Goal: Book appointment/travel/reservation

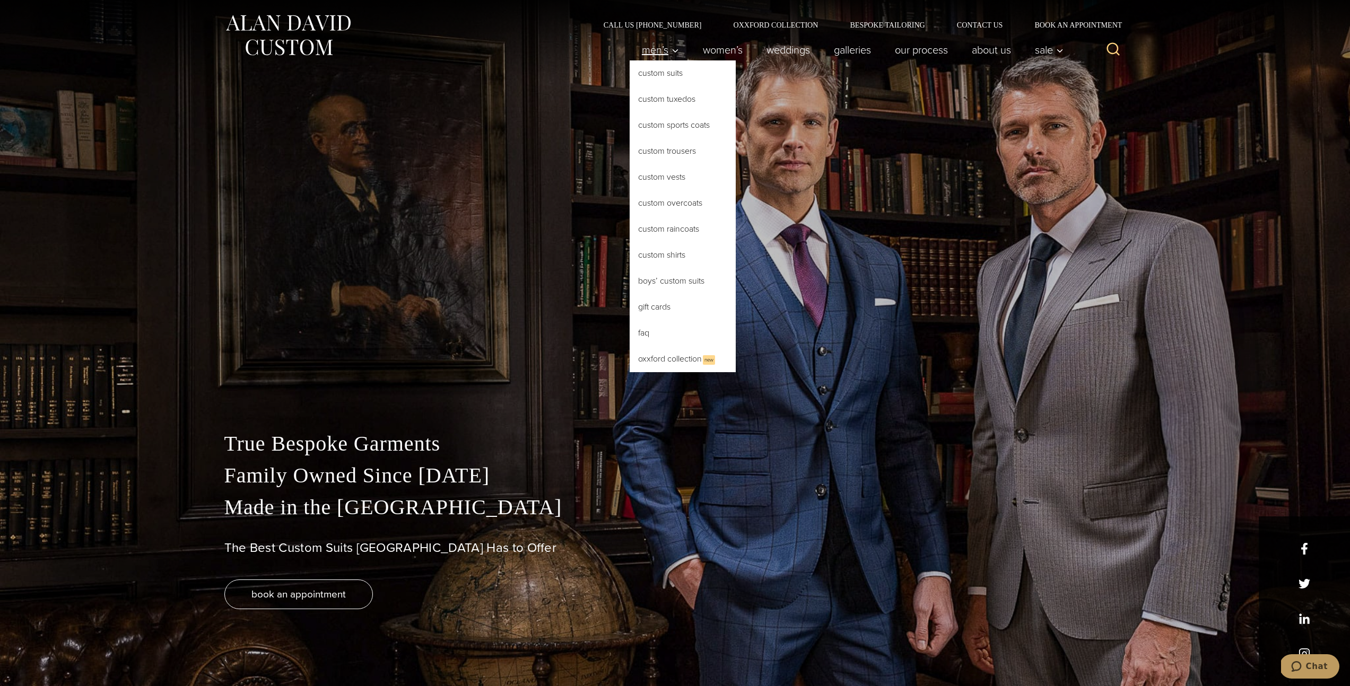
click at [660, 48] on span "Men’s" at bounding box center [660, 50] width 37 height 11
click at [661, 104] on link "Custom Tuxedos" at bounding box center [683, 98] width 106 height 25
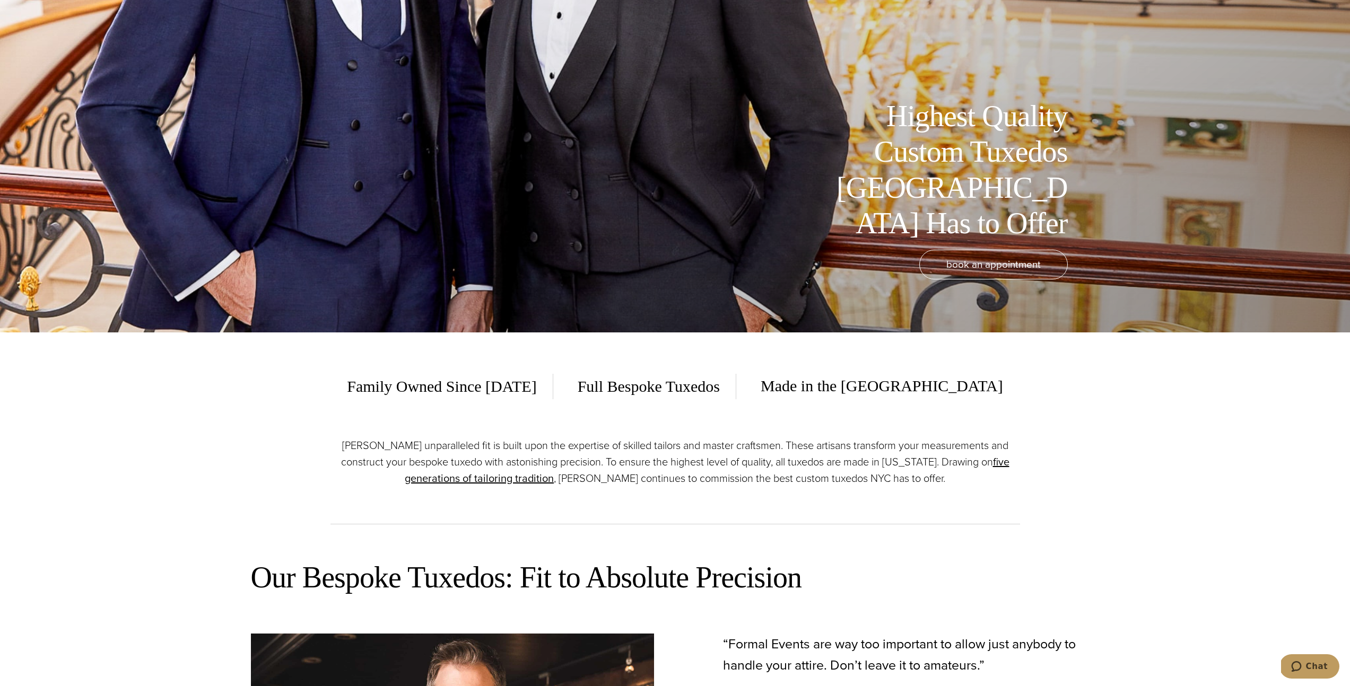
scroll to position [594, 0]
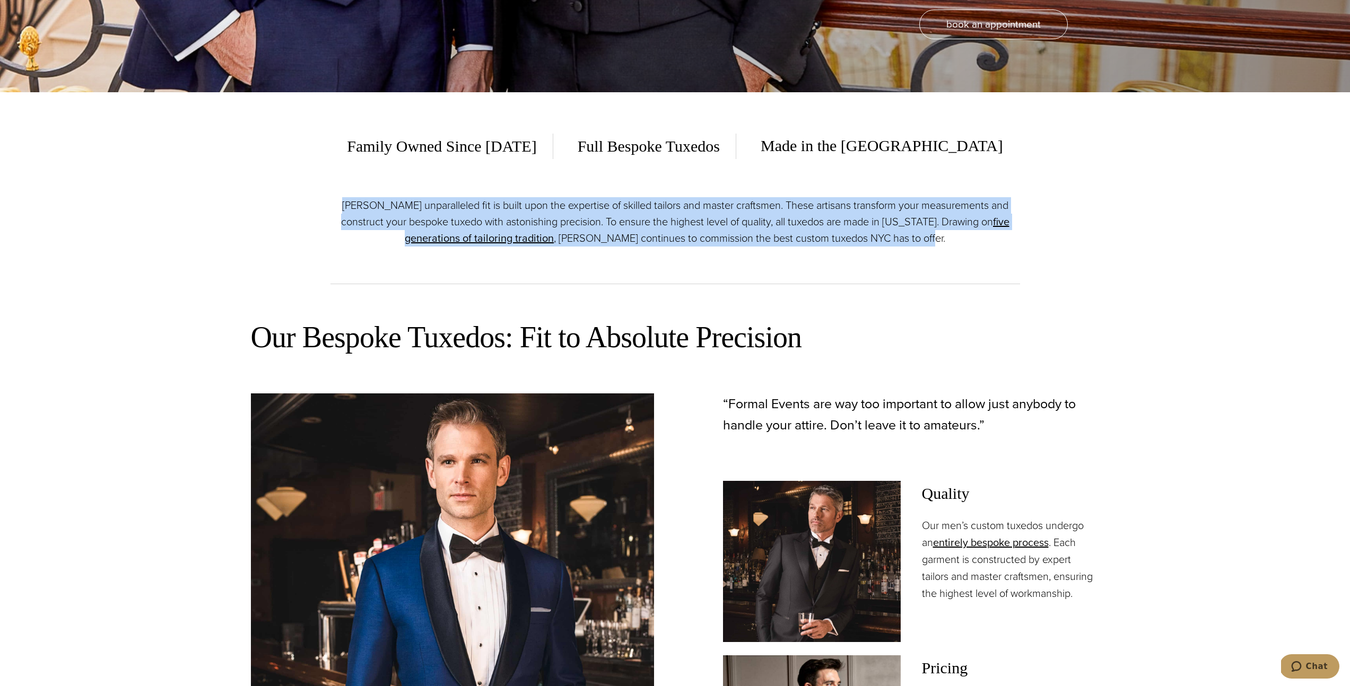
drag, startPoint x: 351, startPoint y: 210, endPoint x: 955, endPoint y: 237, distance: 604.2
click at [955, 237] on p "Alan David’s unparalleled fit is built upon the expertise of skilled tailors an…" at bounding box center [674, 221] width 689 height 49
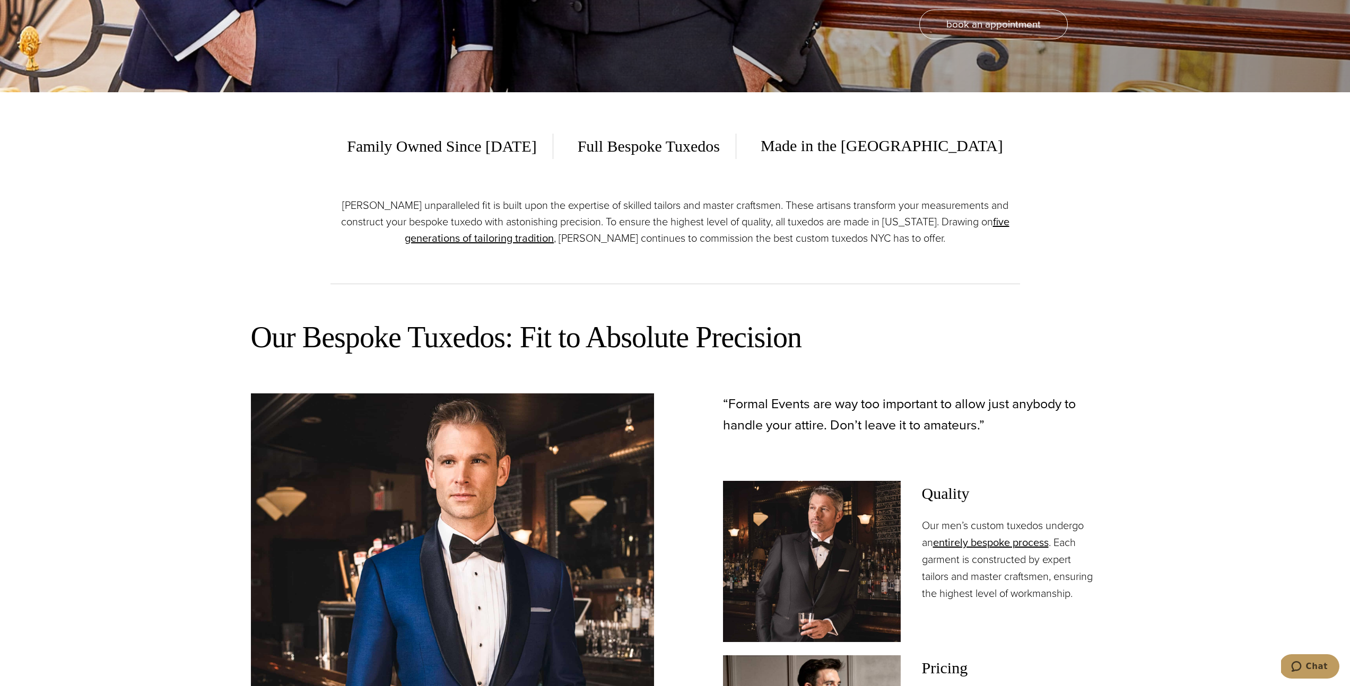
scroll to position [921, 0]
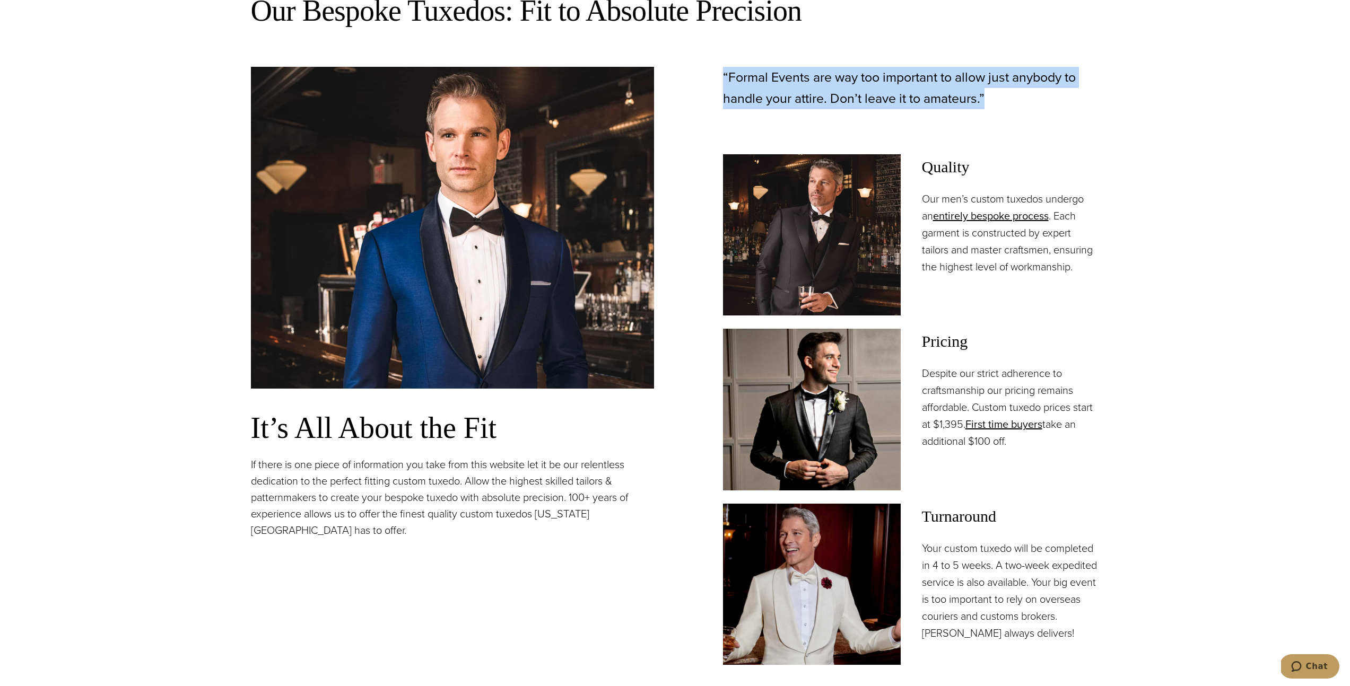
drag, startPoint x: 1021, startPoint y: 98, endPoint x: 721, endPoint y: 76, distance: 301.0
click at [721, 76] on div "“Formal Events are way too important to allow just anybody to handle your attir…" at bounding box center [897, 366] width 403 height 598
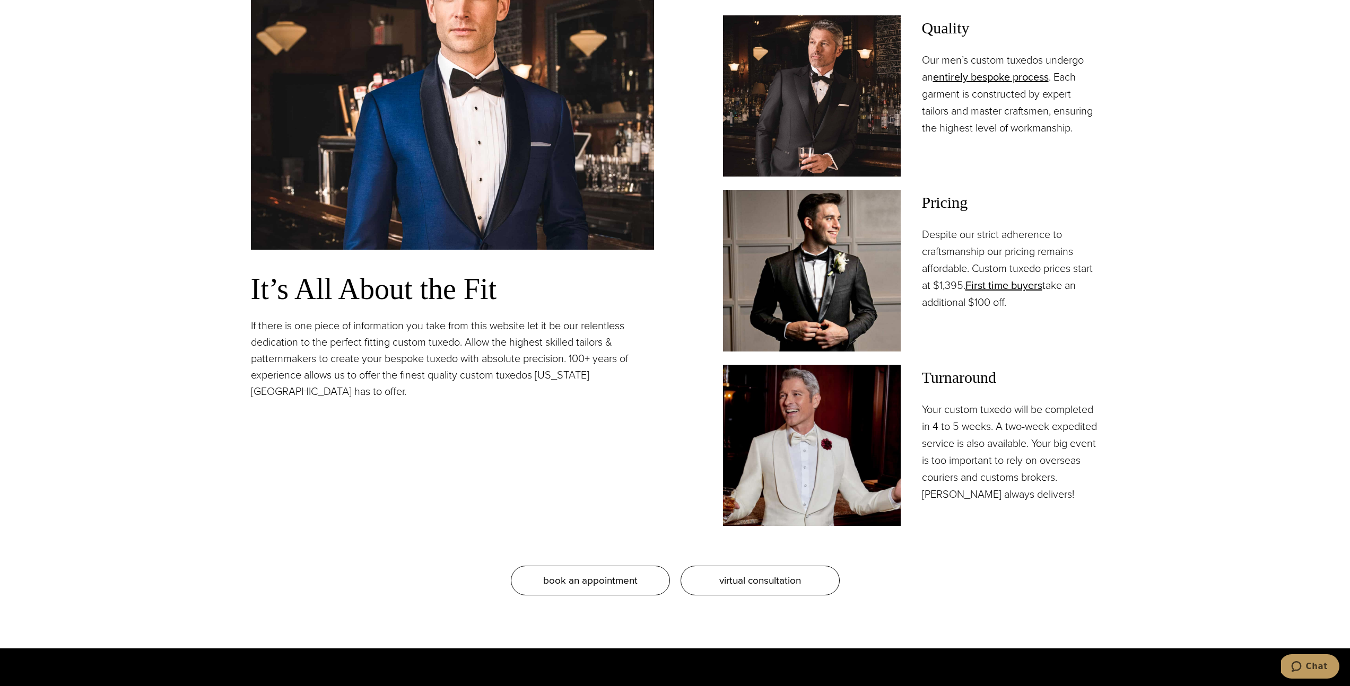
scroll to position [1271, 0]
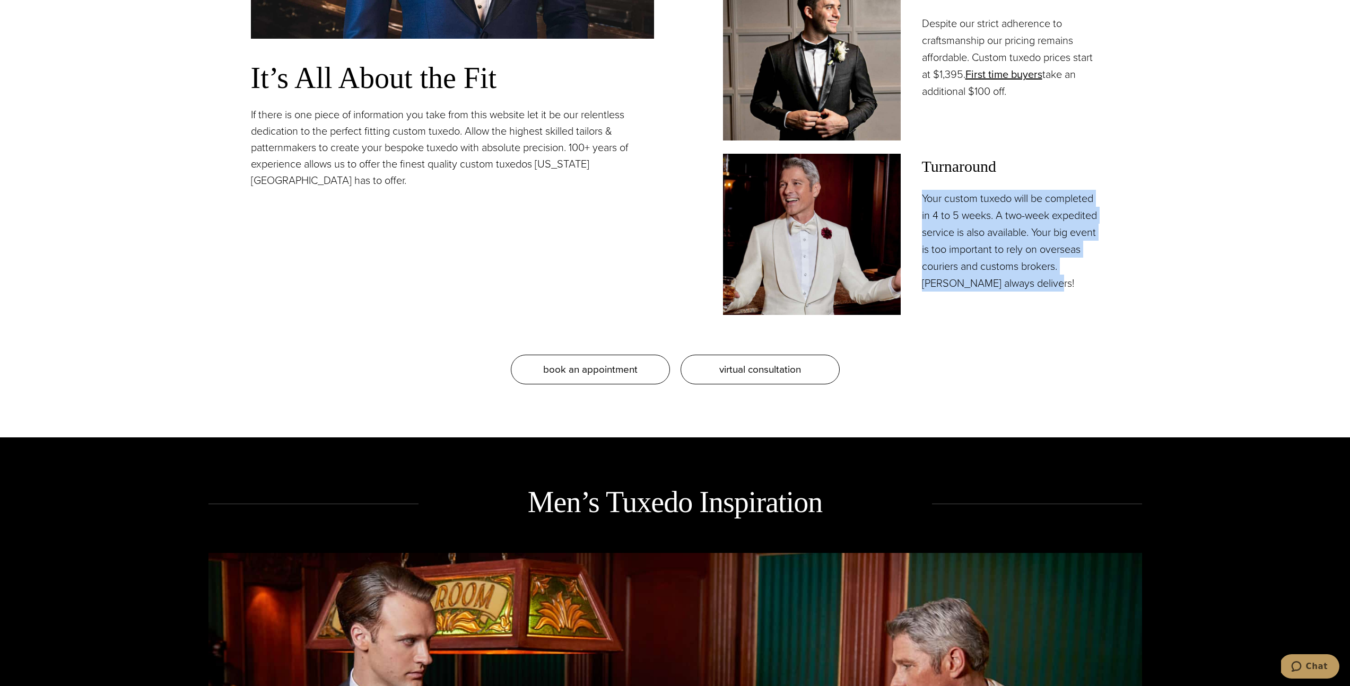
drag, startPoint x: 915, startPoint y: 193, endPoint x: 1094, endPoint y: 287, distance: 201.9
click at [1094, 287] on div "Turnaround Your custom tuxedo will be completed in 4 to 5 weeks. A two-week exp…" at bounding box center [911, 234] width 377 height 161
click at [1094, 287] on p "Your custom tuxedo will be completed in 4 to 5 weeks. A two-week expedited serv…" at bounding box center [1011, 241] width 178 height 102
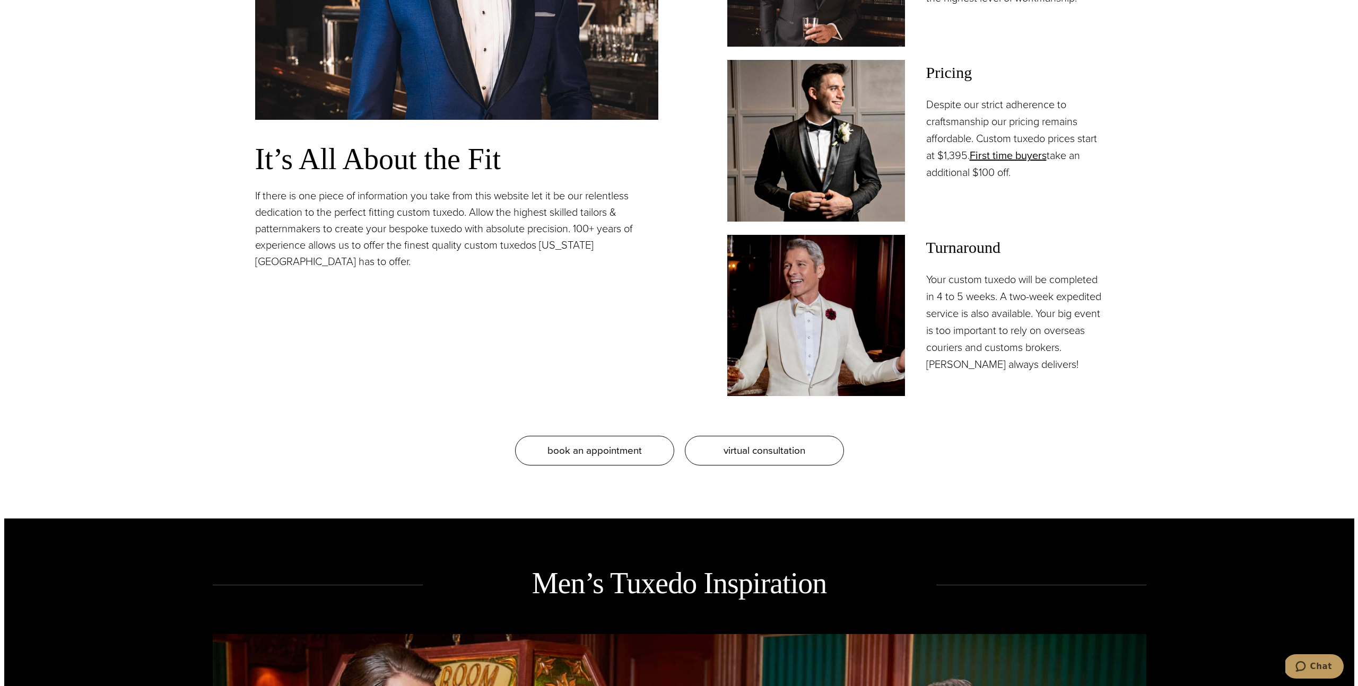
scroll to position [1187, 0]
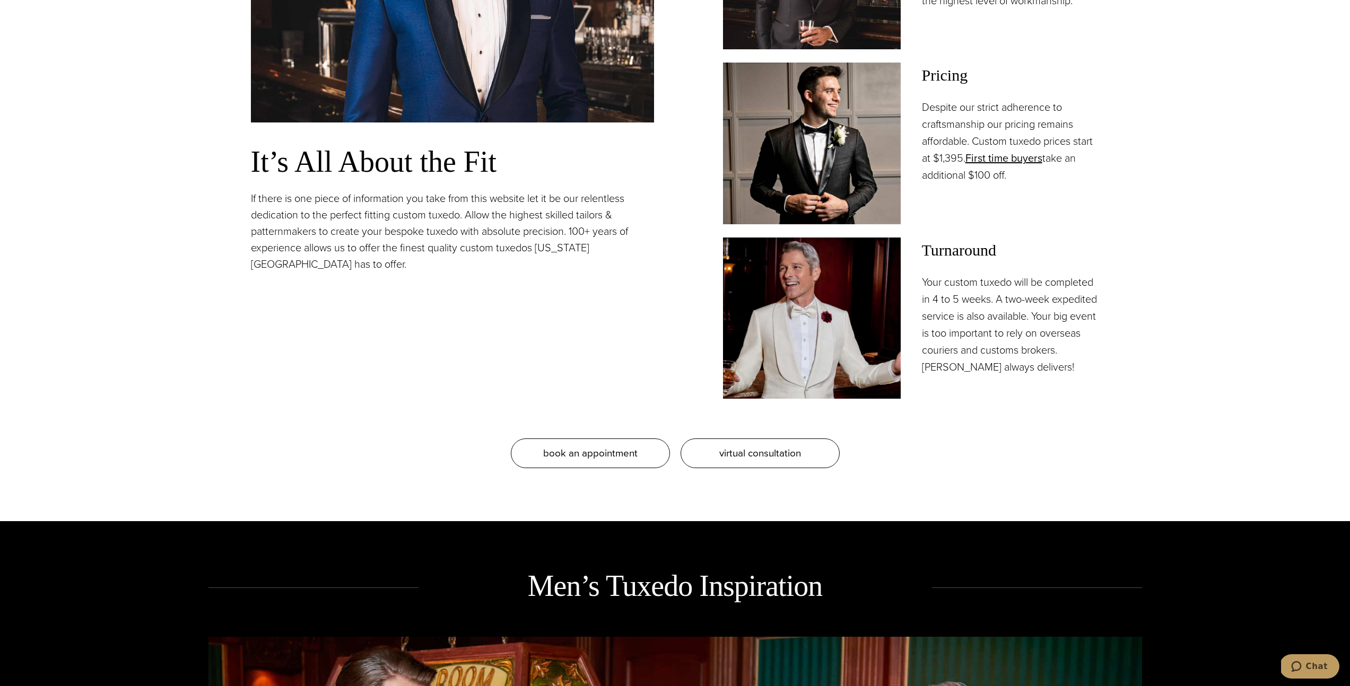
drag, startPoint x: 1038, startPoint y: 178, endPoint x: 922, endPoint y: 106, distance: 136.3
click at [922, 106] on p "Despite our strict adherence to craftsmanship our pricing remains affordable. C…" at bounding box center [1011, 141] width 178 height 85
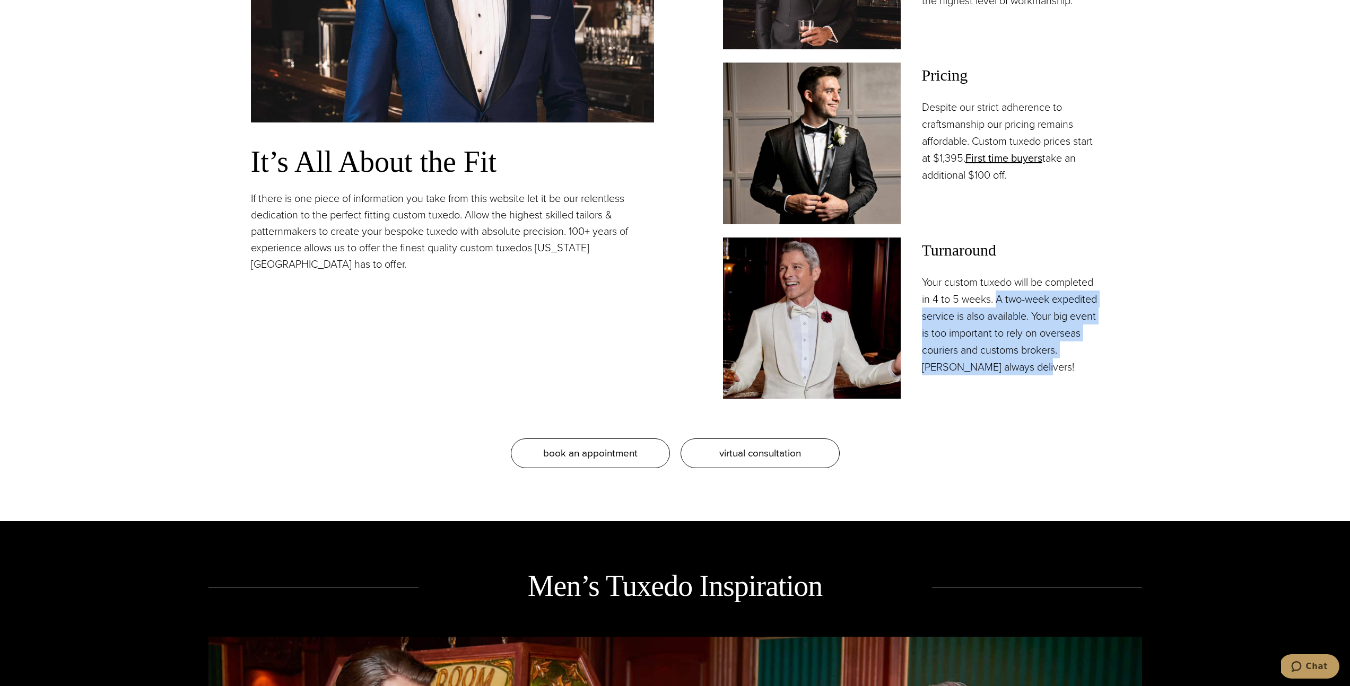
drag, startPoint x: 996, startPoint y: 299, endPoint x: 1080, endPoint y: 367, distance: 109.0
click at [1080, 367] on p "Your custom tuxedo will be completed in 4 to 5 weeks. A two-week expedited serv…" at bounding box center [1011, 325] width 178 height 102
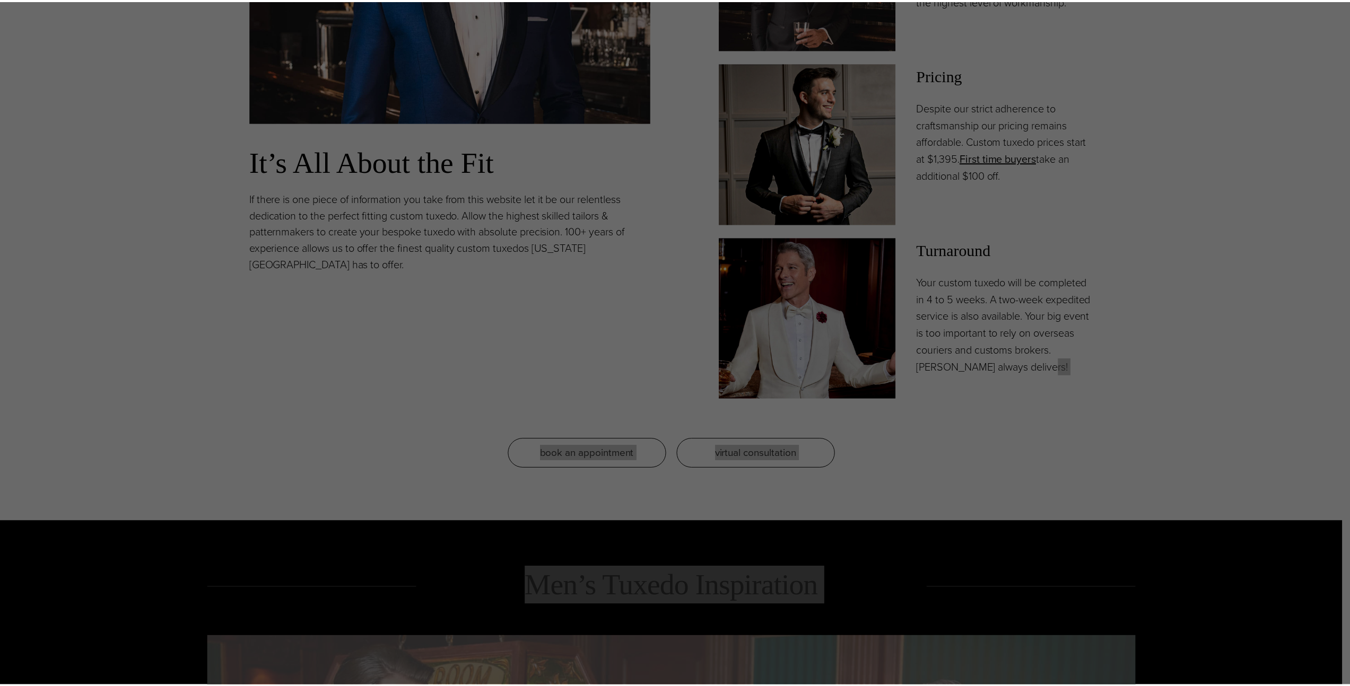
scroll to position [0, 0]
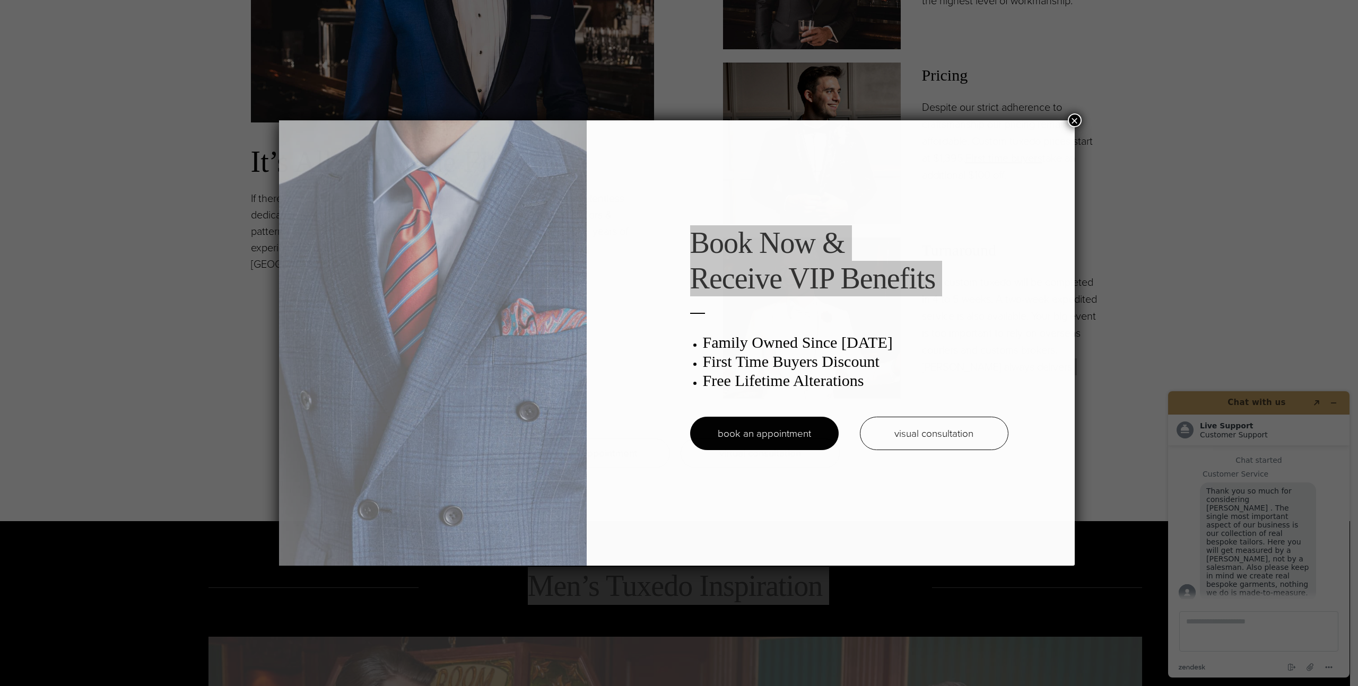
drag, startPoint x: 1093, startPoint y: 365, endPoint x: 954, endPoint y: 318, distance: 146.3
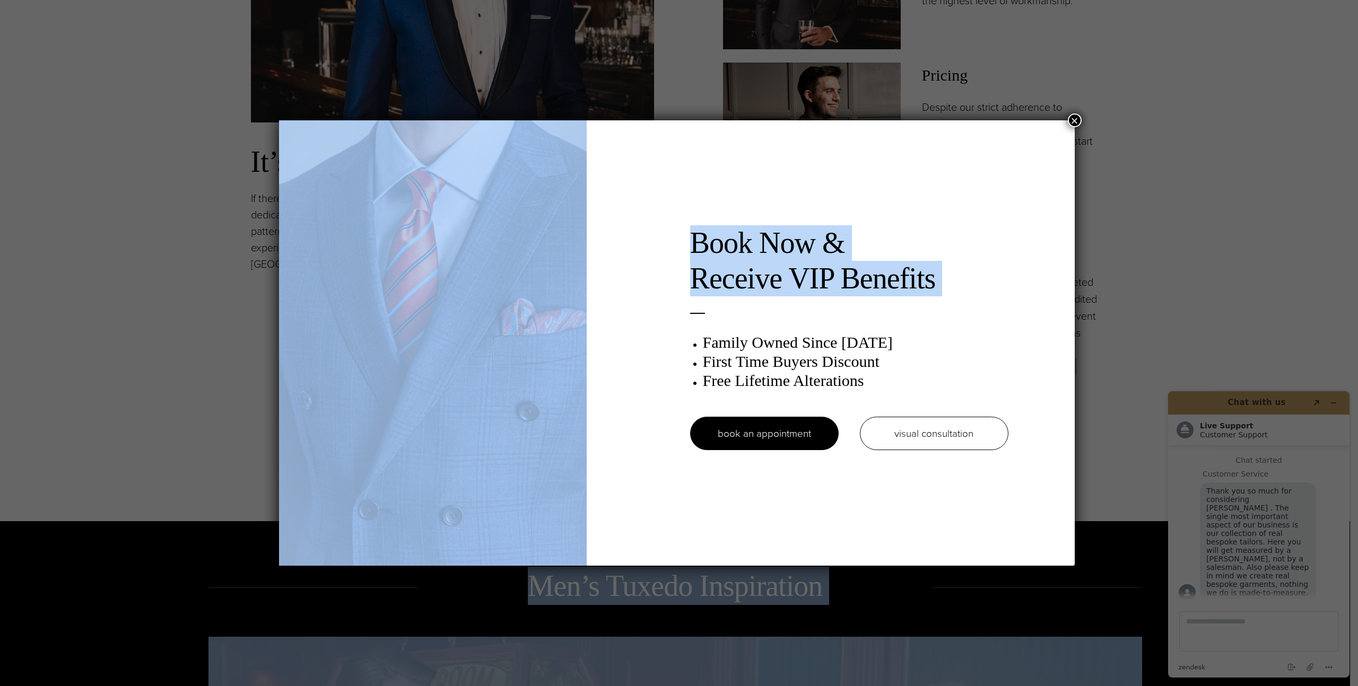
click at [1079, 119] on button "×" at bounding box center [1075, 121] width 14 height 14
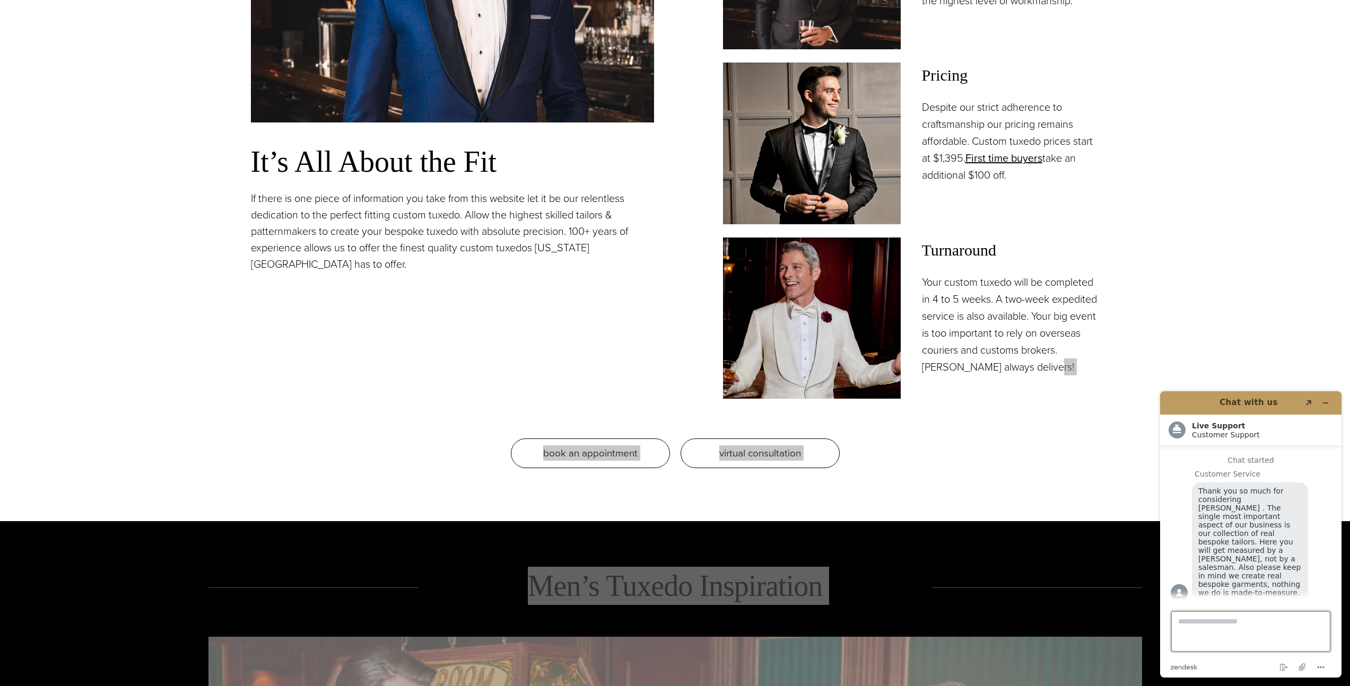
click at [1240, 625] on textarea "Type a message here..." at bounding box center [1250, 632] width 159 height 40
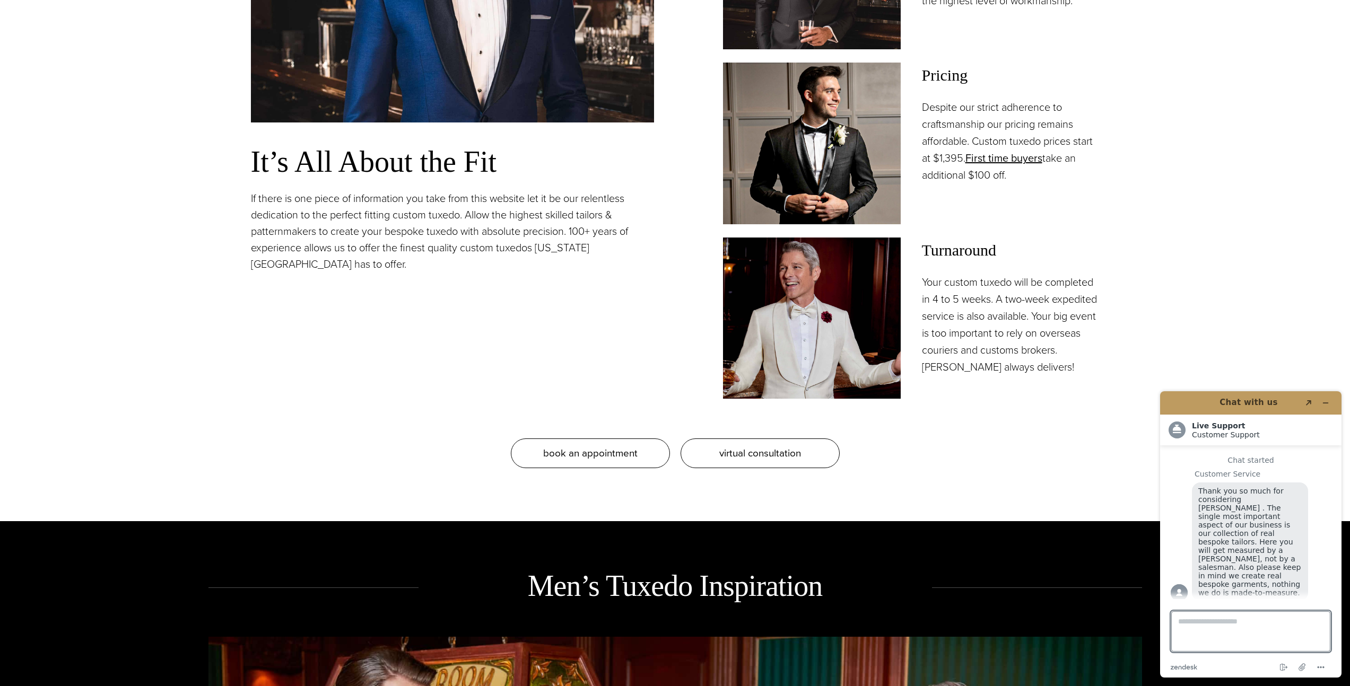
click at [942, 296] on p "Your custom tuxedo will be completed in 4 to 5 weeks. A two-week expedited serv…" at bounding box center [1011, 325] width 178 height 102
click at [985, 334] on p "Your custom tuxedo will be completed in 4 to 5 weeks. A two-week expedited serv…" at bounding box center [1011, 325] width 178 height 102
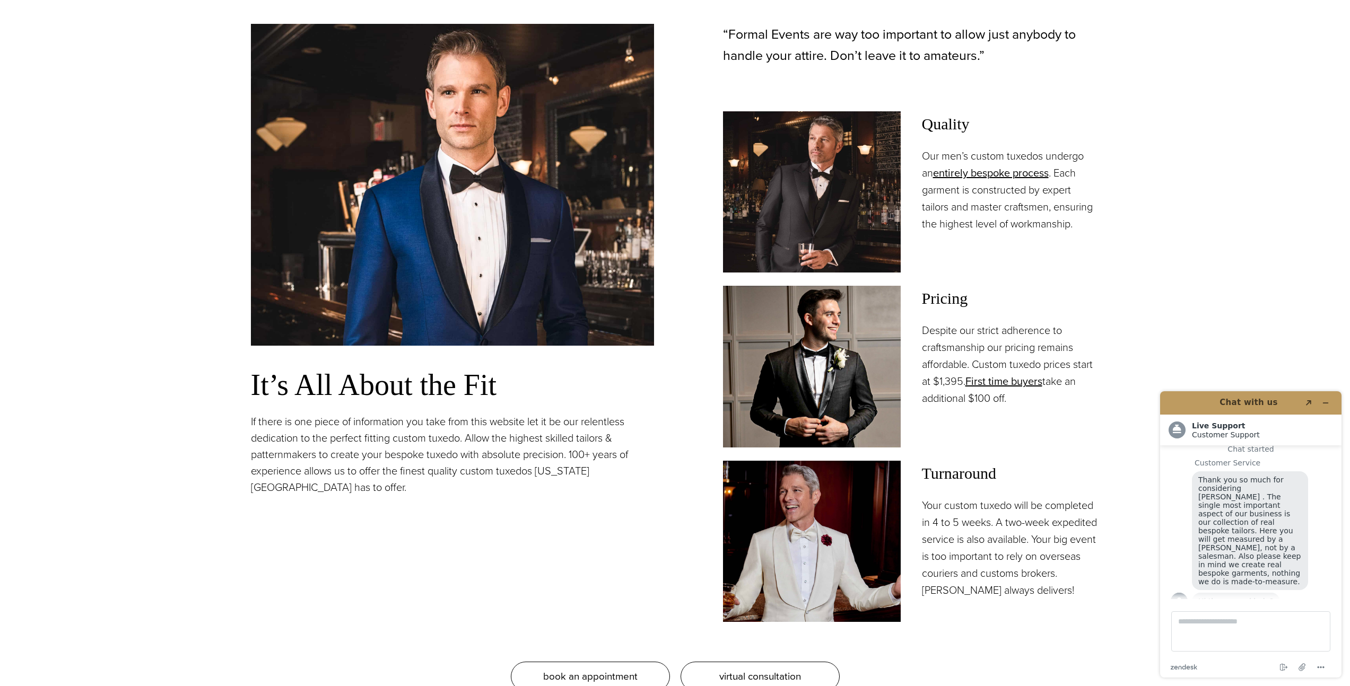
scroll to position [1212, 0]
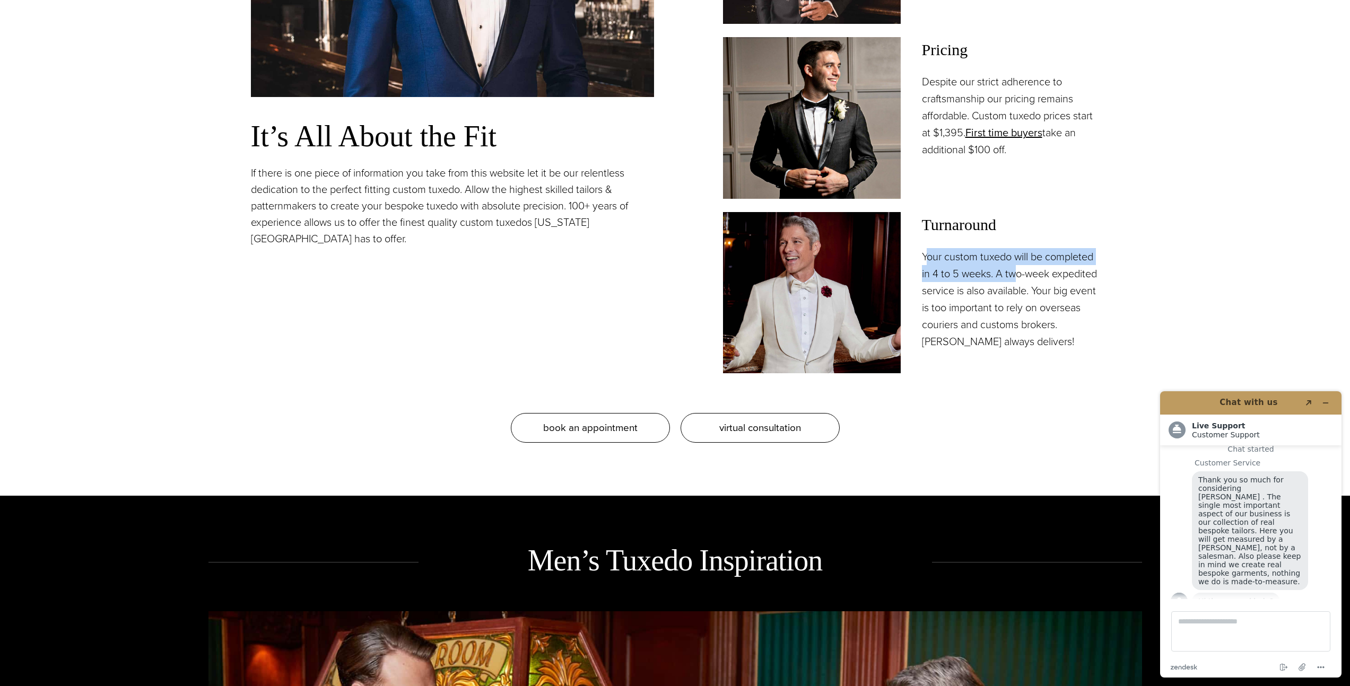
drag, startPoint x: 924, startPoint y: 257, endPoint x: 1015, endPoint y: 282, distance: 93.9
click at [1015, 282] on p "Your custom tuxedo will be completed in 4 to 5 weeks. A two-week expedited serv…" at bounding box center [1011, 299] width 178 height 102
drag, startPoint x: 992, startPoint y: 292, endPoint x: 982, endPoint y: 315, distance: 24.4
click at [982, 315] on p "Your custom tuxedo will be completed in 4 to 5 weeks. A two-week expedited serv…" at bounding box center [1011, 299] width 178 height 102
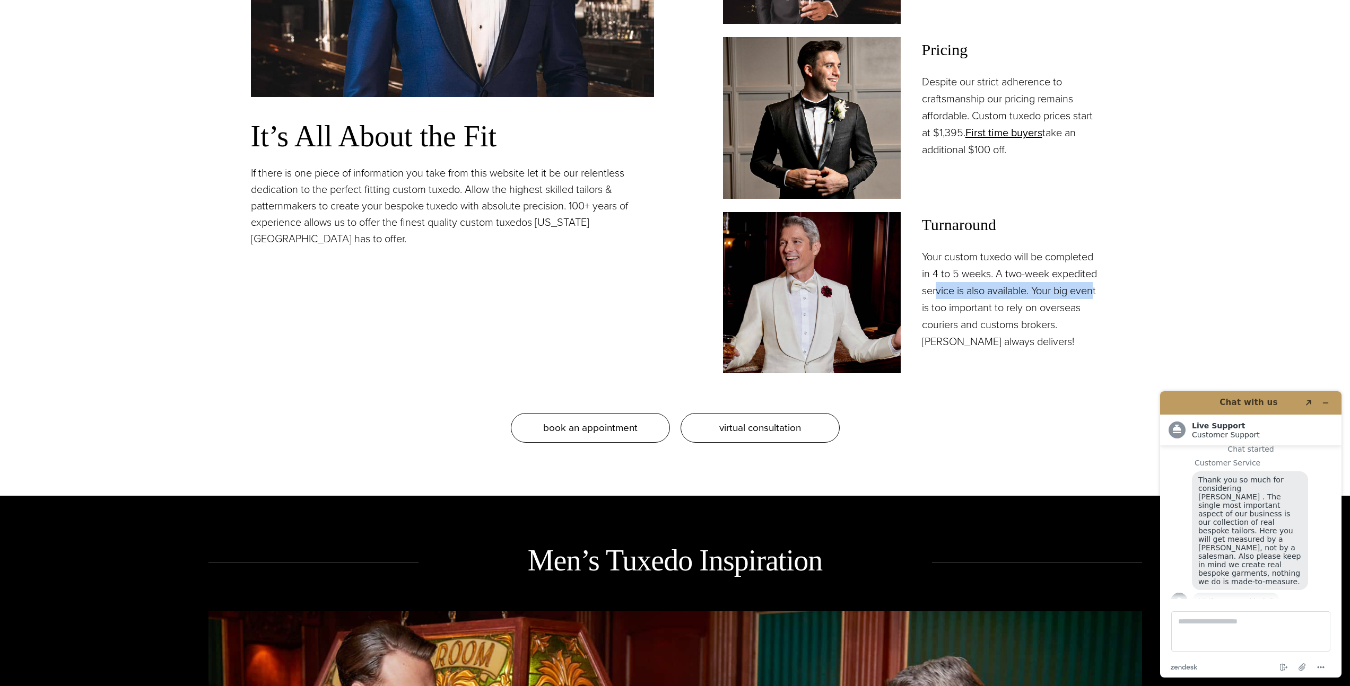
click at [982, 315] on p "Your custom tuxedo will be completed in 4 to 5 weeks. A two-week expedited serv…" at bounding box center [1011, 299] width 178 height 102
click at [801, 419] on link "virtual consultation" at bounding box center [759, 428] width 159 height 30
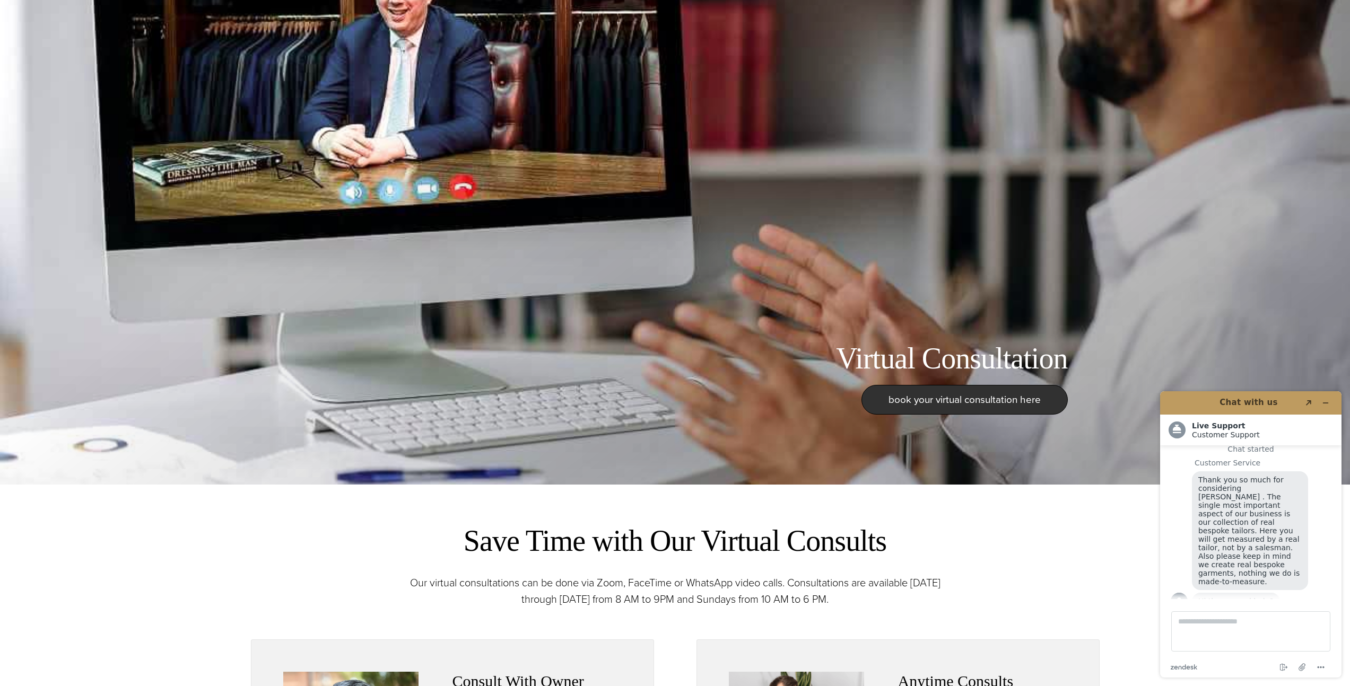
scroll to position [558, 0]
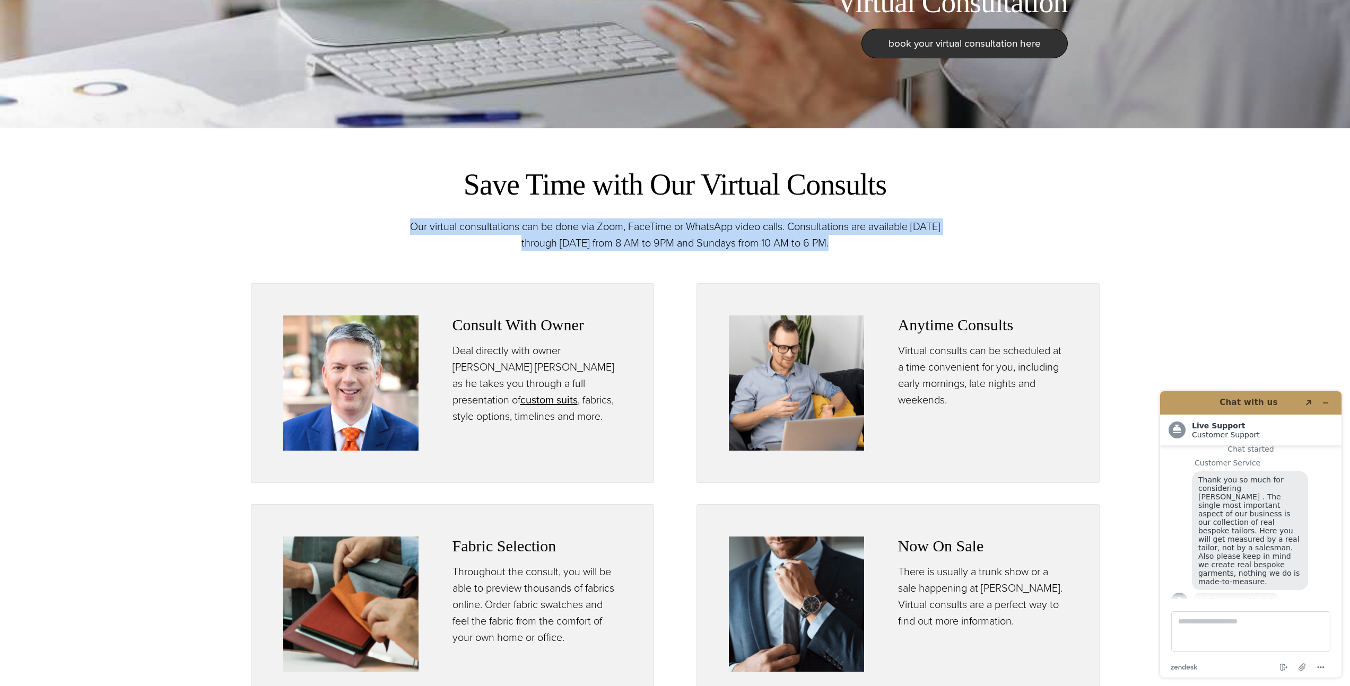
drag, startPoint x: 421, startPoint y: 225, endPoint x: 851, endPoint y: 250, distance: 430.9
click at [851, 250] on p "Our virtual consultations can be done via Zoom, FaceTime or WhatsApp video call…" at bounding box center [675, 235] width 562 height 33
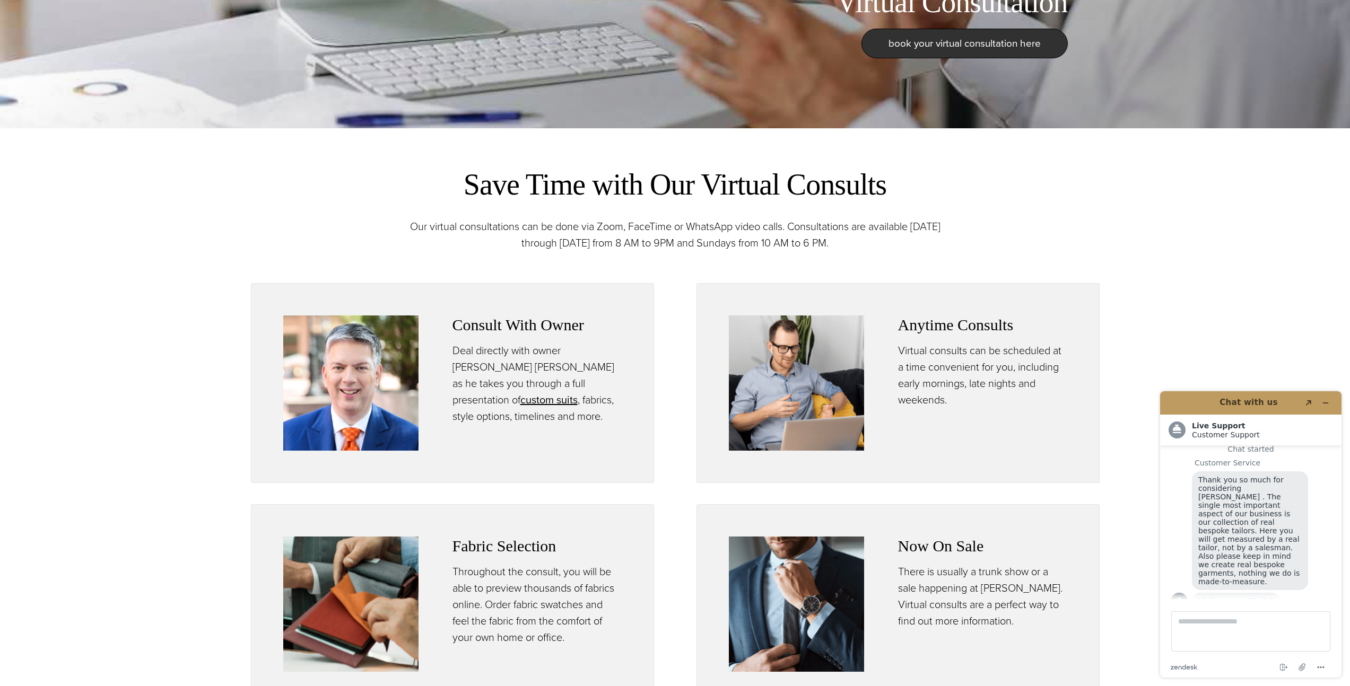
drag, startPoint x: 600, startPoint y: 241, endPoint x: 689, endPoint y: 242, distance: 89.1
click at [689, 242] on p "Our virtual consultations can be done via Zoom, FaceTime or WhatsApp video call…" at bounding box center [675, 235] width 562 height 33
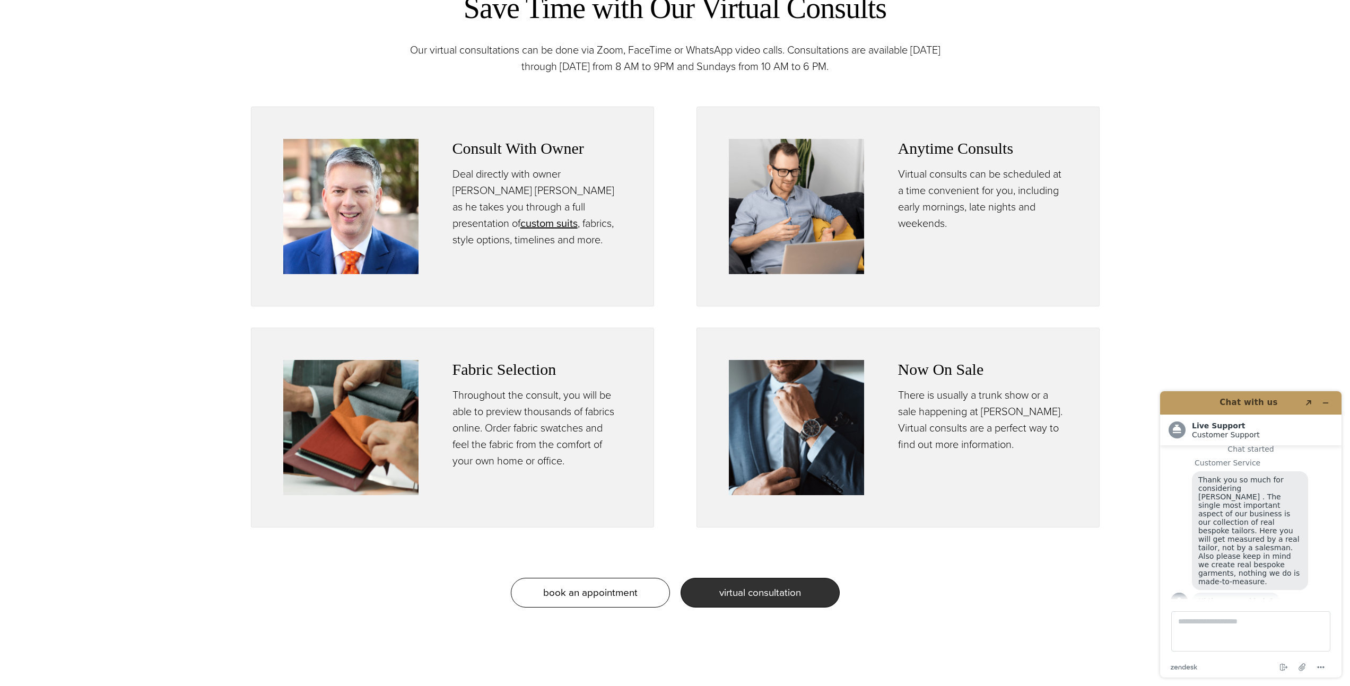
scroll to position [737, 0]
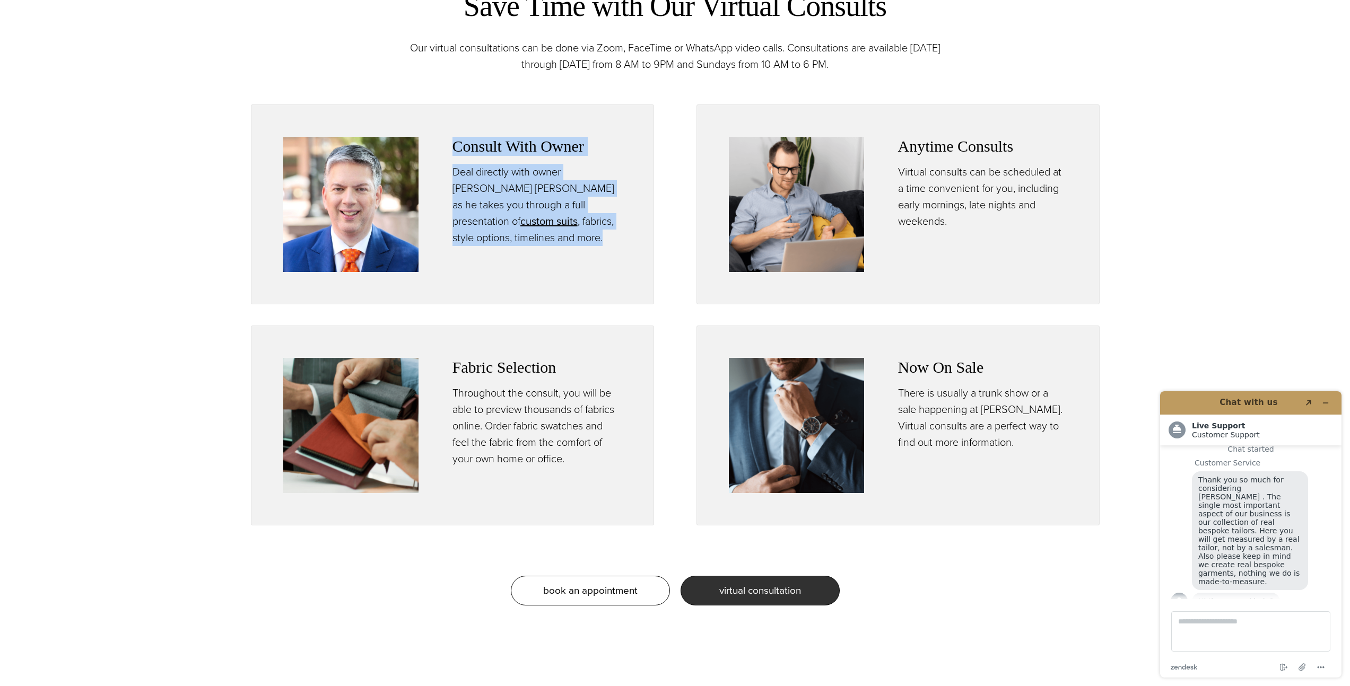
drag, startPoint x: 445, startPoint y: 147, endPoint x: 520, endPoint y: 242, distance: 121.2
click at [520, 242] on div "Consult With Owner Deal directly with owner Alan David Horowitz as he takes you…" at bounding box center [452, 204] width 338 height 135
click at [520, 242] on p "Deal directly with owner [PERSON_NAME] [PERSON_NAME] as he takes you through a …" at bounding box center [536, 205] width 169 height 82
drag, startPoint x: 543, startPoint y: 238, endPoint x: 454, endPoint y: 129, distance: 141.0
click at [454, 129] on div "Consult With Owner Deal directly with owner Alan David Horowitz as he takes you…" at bounding box center [452, 204] width 403 height 200
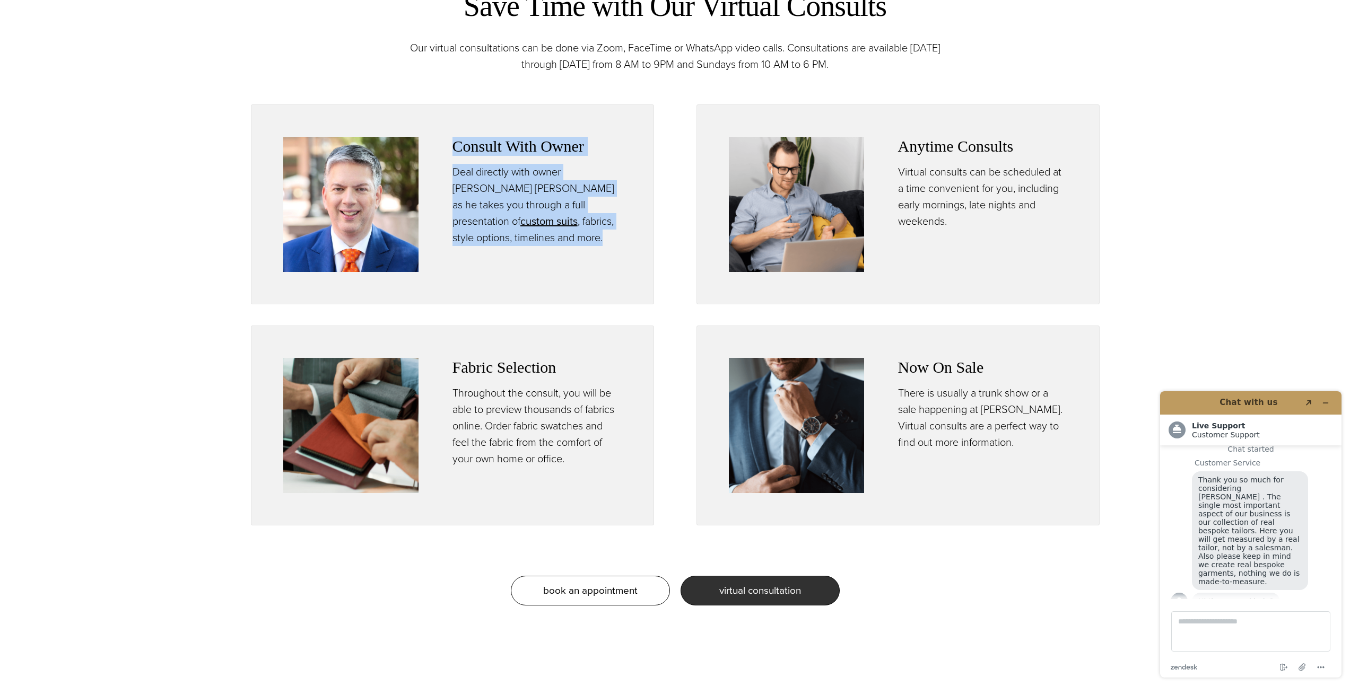
click at [454, 129] on div "Consult With Owner Deal directly with owner Alan David Horowitz as he takes you…" at bounding box center [452, 204] width 403 height 200
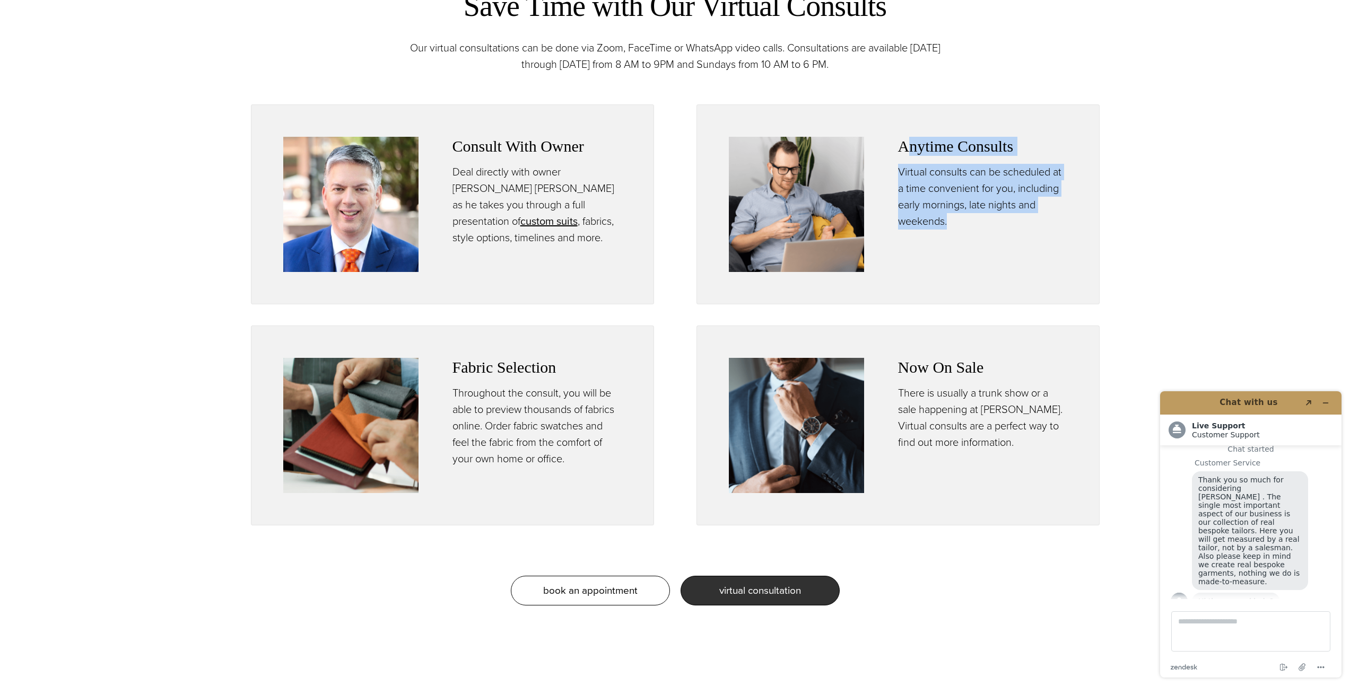
drag, startPoint x: 904, startPoint y: 146, endPoint x: 1000, endPoint y: 221, distance: 121.7
click at [1000, 221] on div "Anytime Consults Virtual consults can be scheduled at a time convenient for you…" at bounding box center [982, 183] width 169 height 93
click at [1000, 221] on p "Virtual consults can be scheduled at a time convenient for you, including early…" at bounding box center [982, 197] width 169 height 66
drag, startPoint x: 1007, startPoint y: 220, endPoint x: 897, endPoint y: 141, distance: 135.3
click at [898, 141] on div "Anytime Consults Virtual consults can be scheduled at a time convenient for you…" at bounding box center [982, 183] width 169 height 93
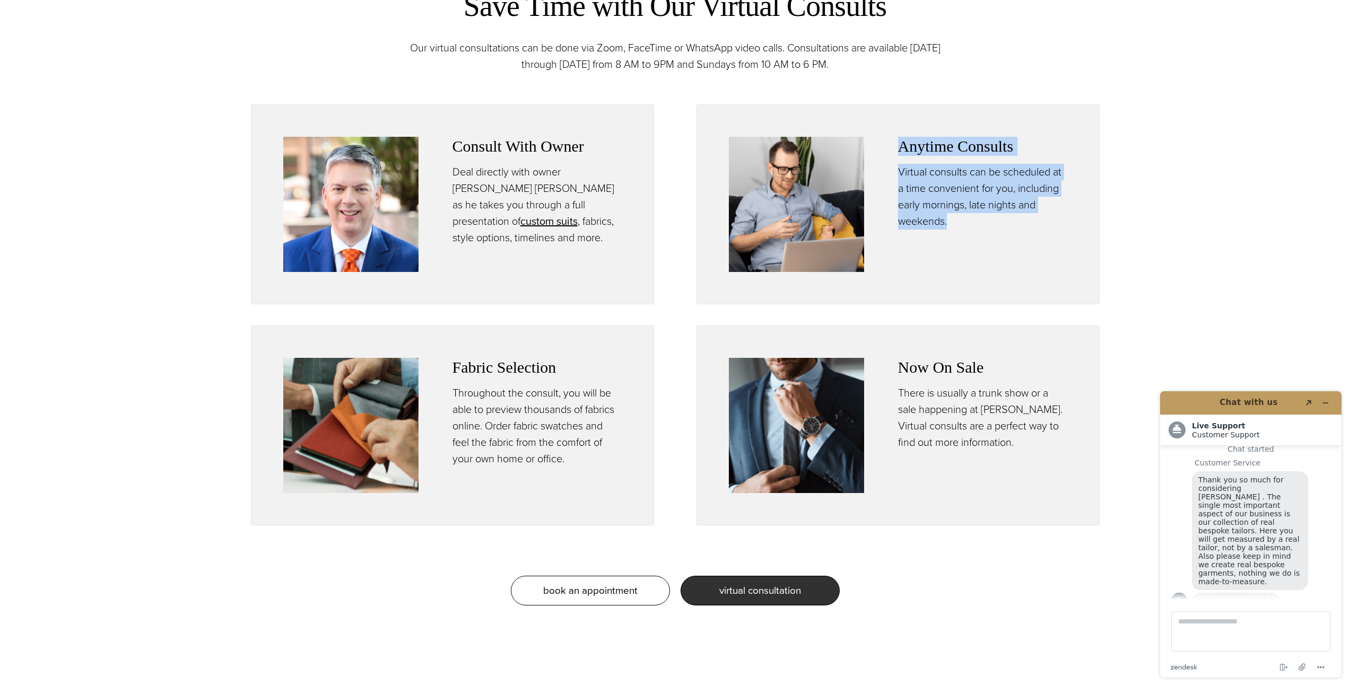
click at [898, 141] on h3 "Anytime Consults" at bounding box center [982, 146] width 169 height 19
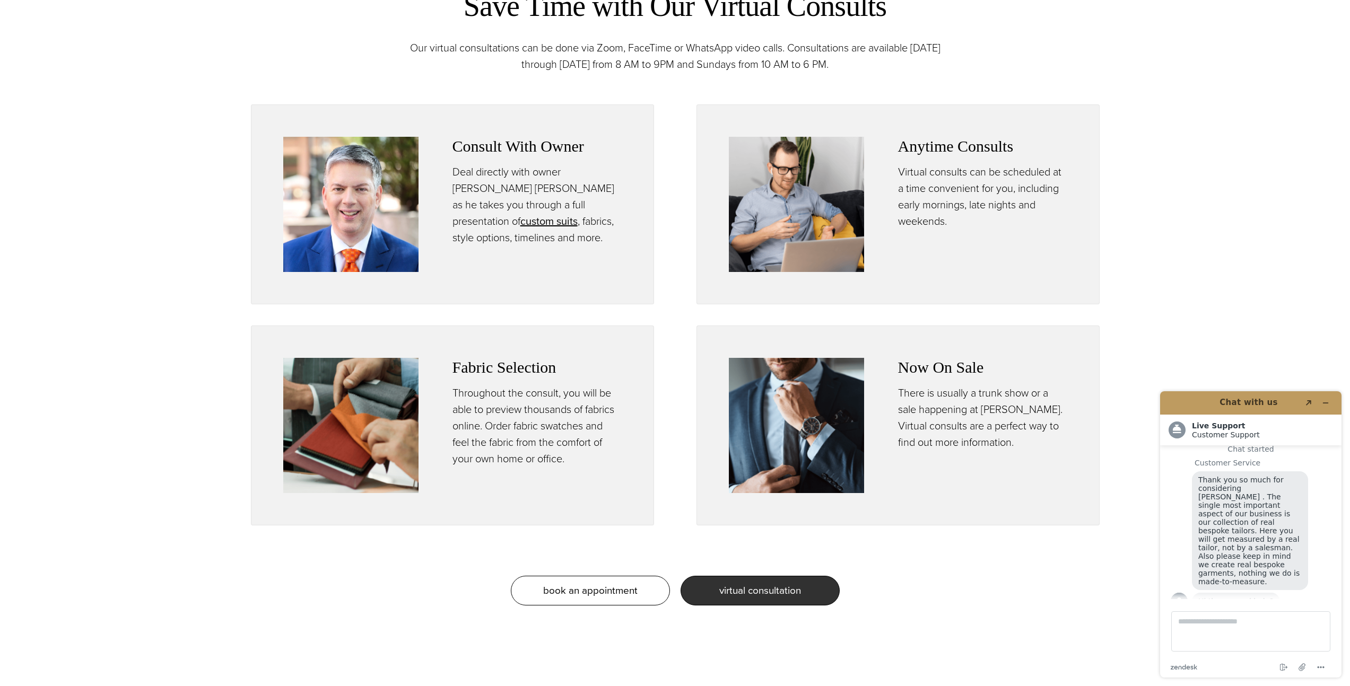
click at [955, 222] on p "Virtual consults can be scheduled at a time convenient for you, including early…" at bounding box center [982, 197] width 169 height 66
click at [826, 203] on img at bounding box center [796, 204] width 135 height 135
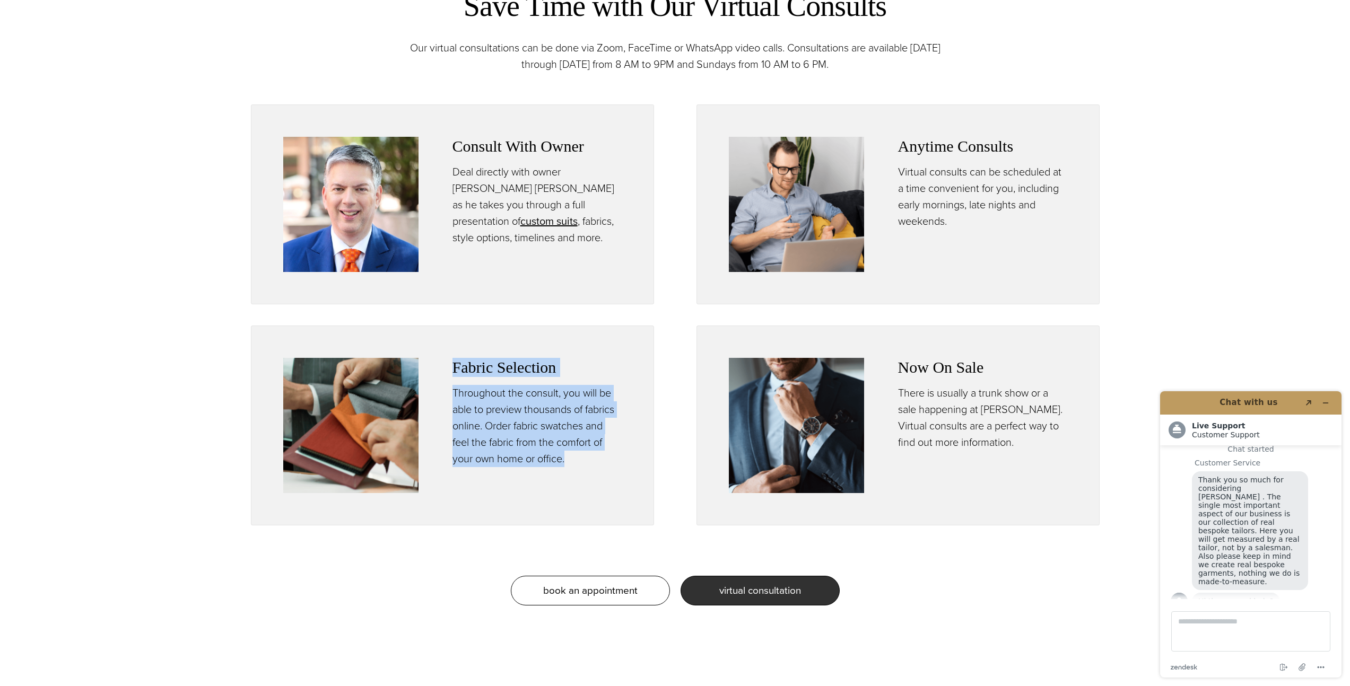
drag, startPoint x: 445, startPoint y: 366, endPoint x: 597, endPoint y: 460, distance: 178.1
click at [597, 460] on div "Fabric Selection Throughout the consult, you will be able to preview thousands …" at bounding box center [452, 425] width 338 height 135
drag, startPoint x: 597, startPoint y: 460, endPoint x: 607, endPoint y: 453, distance: 12.2
click at [597, 459] on p "Throughout the consult, you will be able to preview thousands of fabrics online…" at bounding box center [536, 426] width 169 height 82
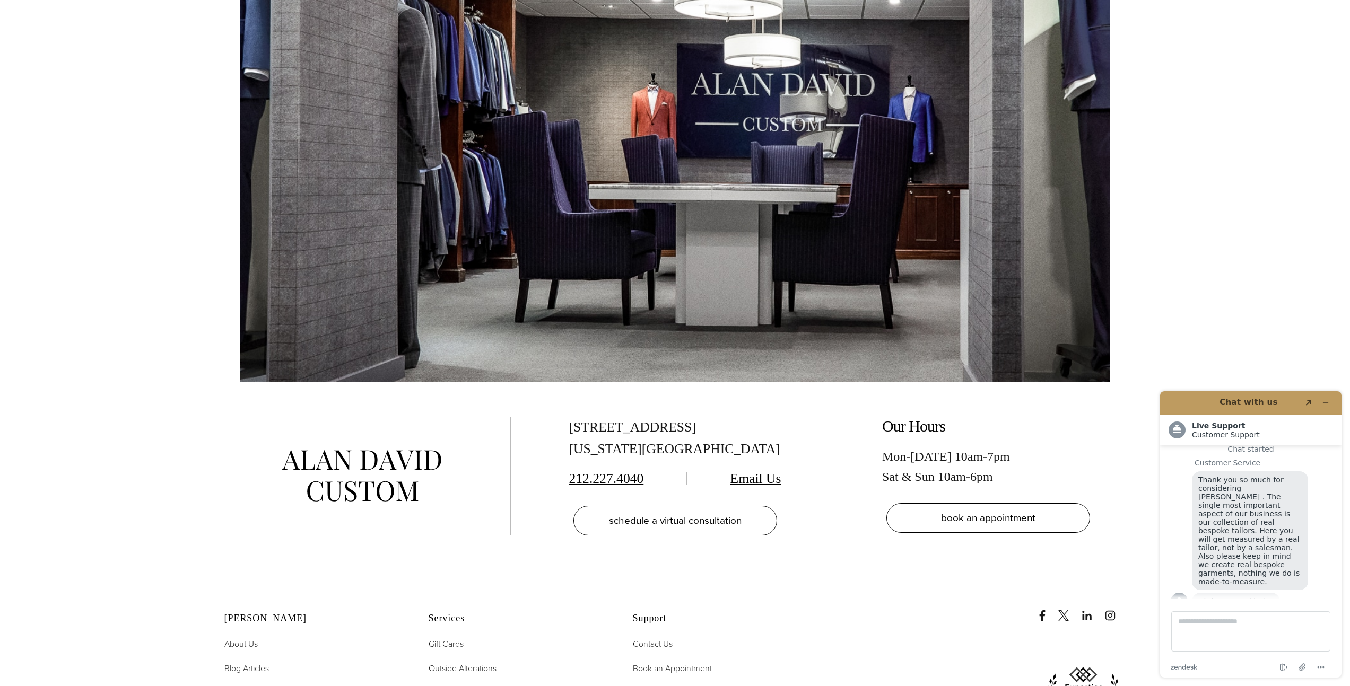
scroll to position [3025, 0]
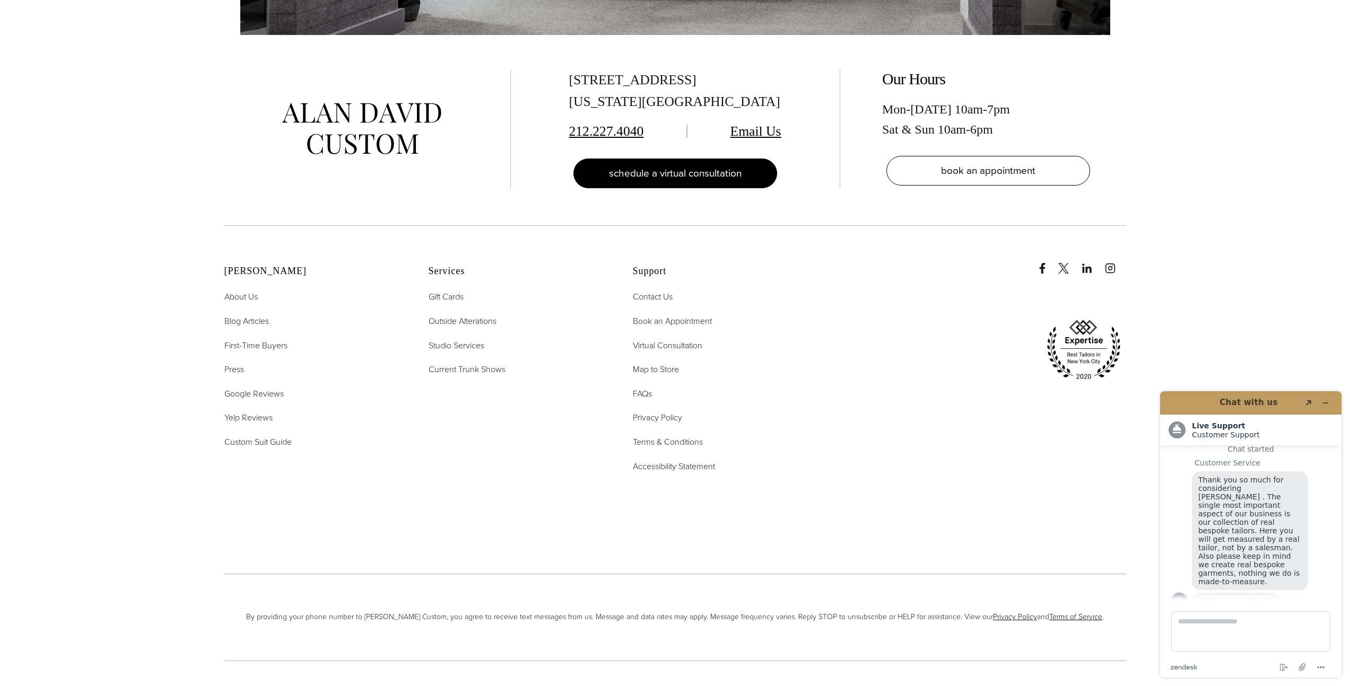
click at [701, 164] on link "schedule a virtual consultation" at bounding box center [675, 174] width 204 height 30
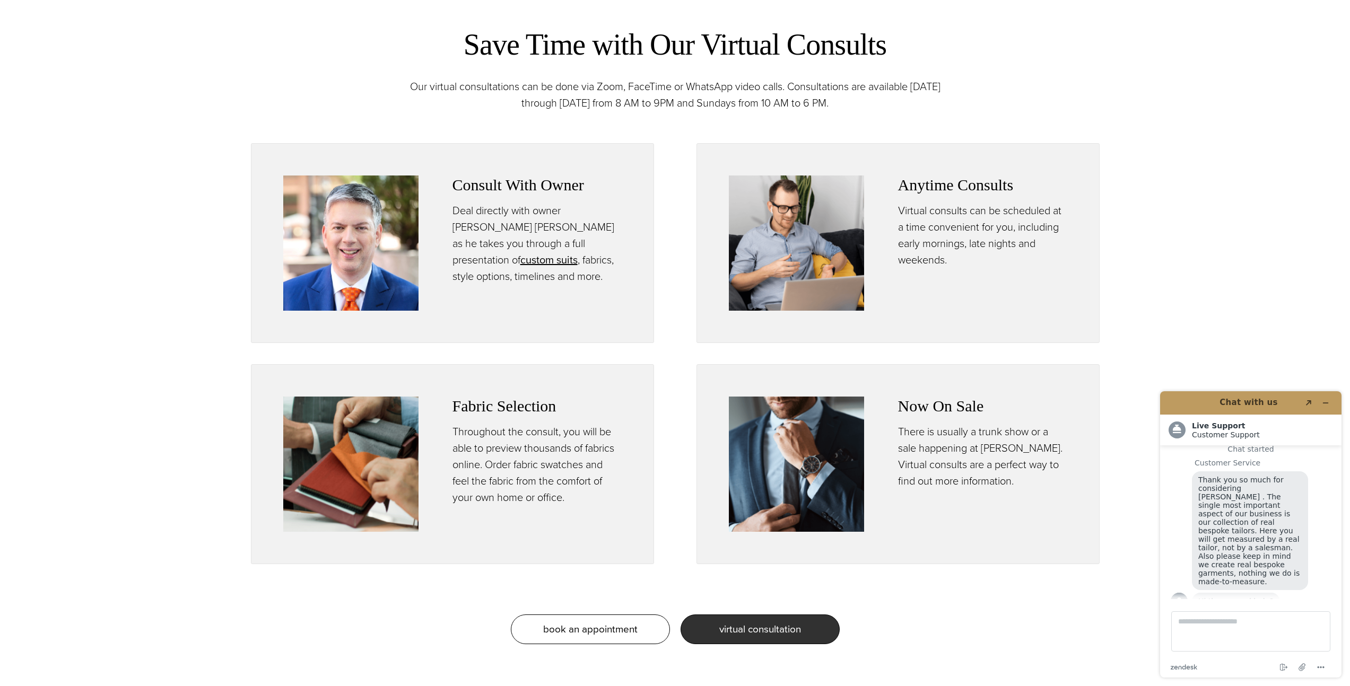
scroll to position [701, 0]
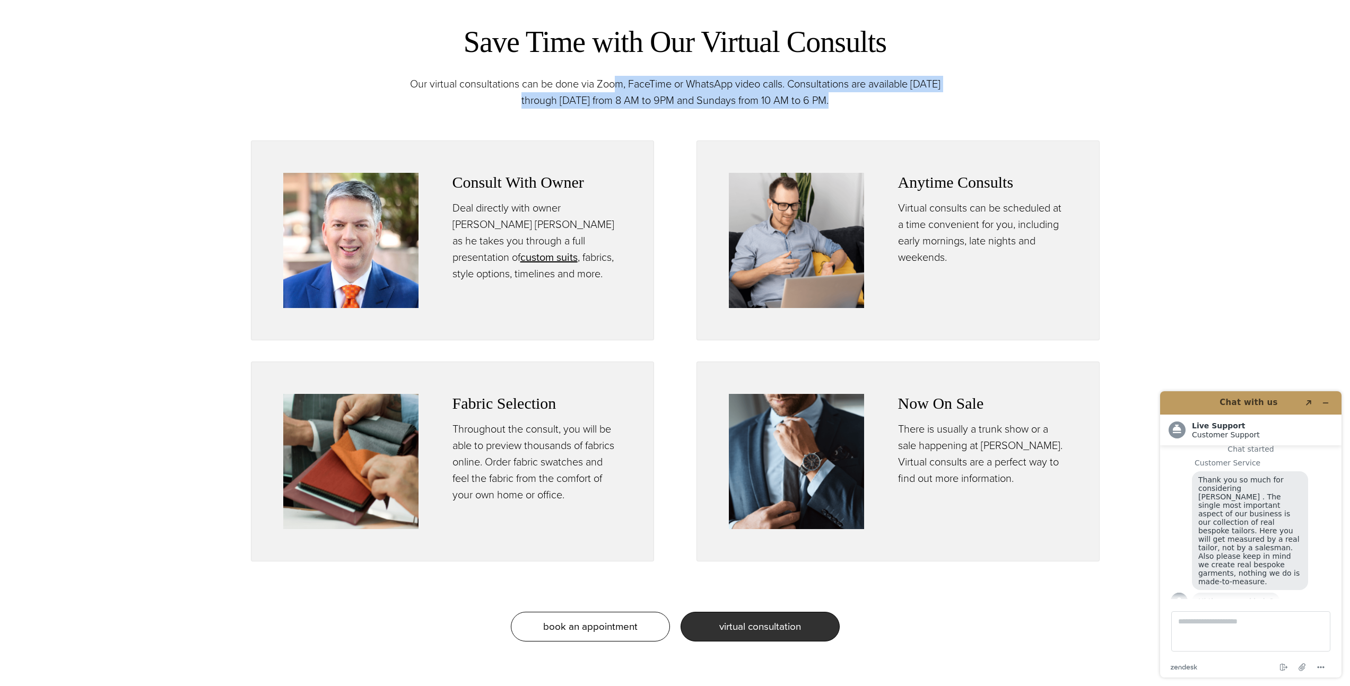
drag, startPoint x: 866, startPoint y: 102, endPoint x: 607, endPoint y: 78, distance: 259.9
click at [607, 78] on p "Our virtual consultations can be done via Zoom, FaceTime or WhatsApp video call…" at bounding box center [675, 92] width 562 height 33
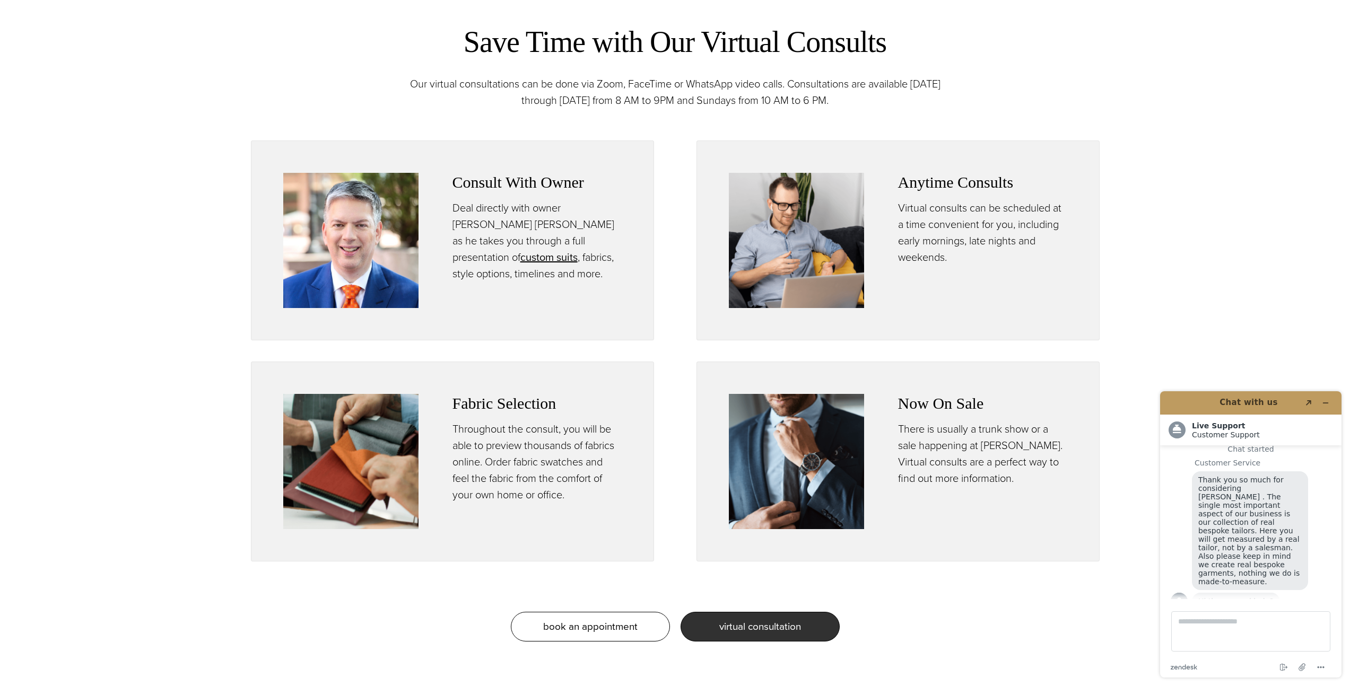
click at [837, 228] on img at bounding box center [796, 240] width 135 height 135
click at [938, 191] on h3 "Anytime Consults" at bounding box center [982, 182] width 169 height 19
click at [937, 191] on h3 "Anytime Consults" at bounding box center [982, 182] width 169 height 19
click at [531, 213] on p "Deal directly with owner Alan David Horowitz as he takes you through a full pre…" at bounding box center [536, 241] width 169 height 82
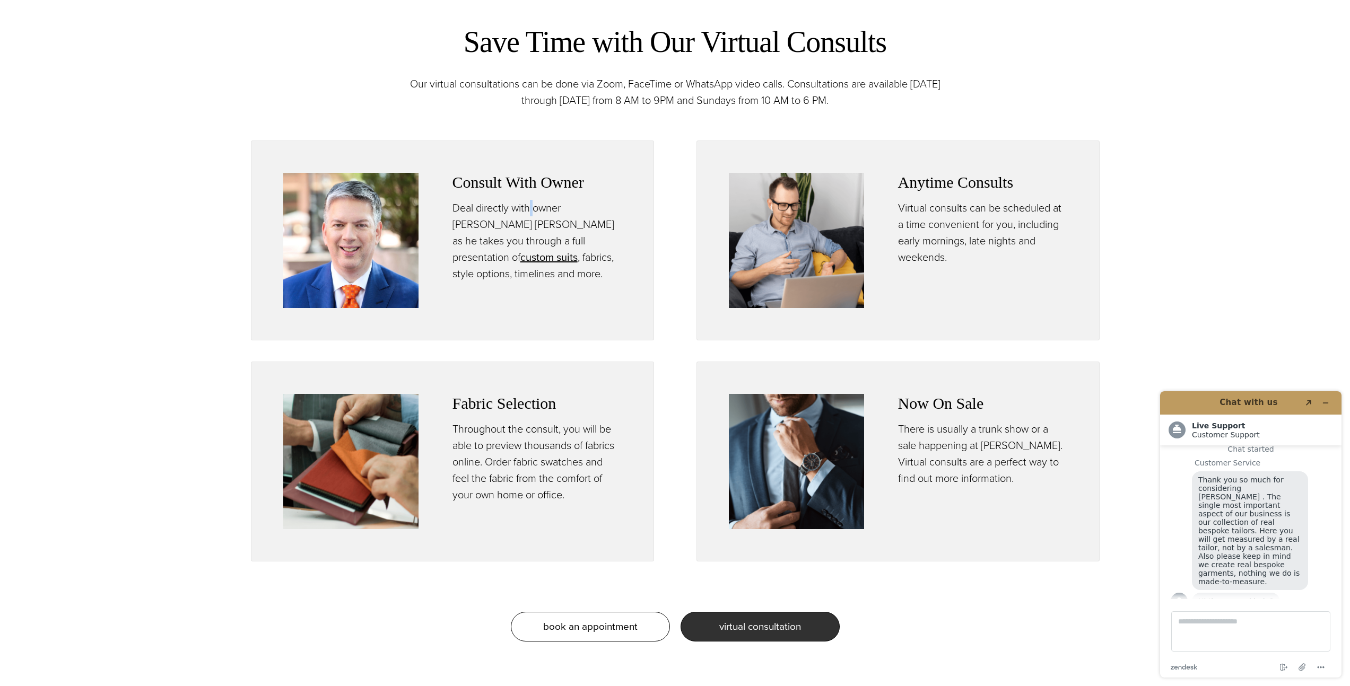
click at [532, 213] on p "Deal directly with owner Alan David Horowitz as he takes you through a full pre…" at bounding box center [536, 241] width 169 height 82
click at [522, 175] on h3 "Consult With Owner" at bounding box center [536, 182] width 169 height 19
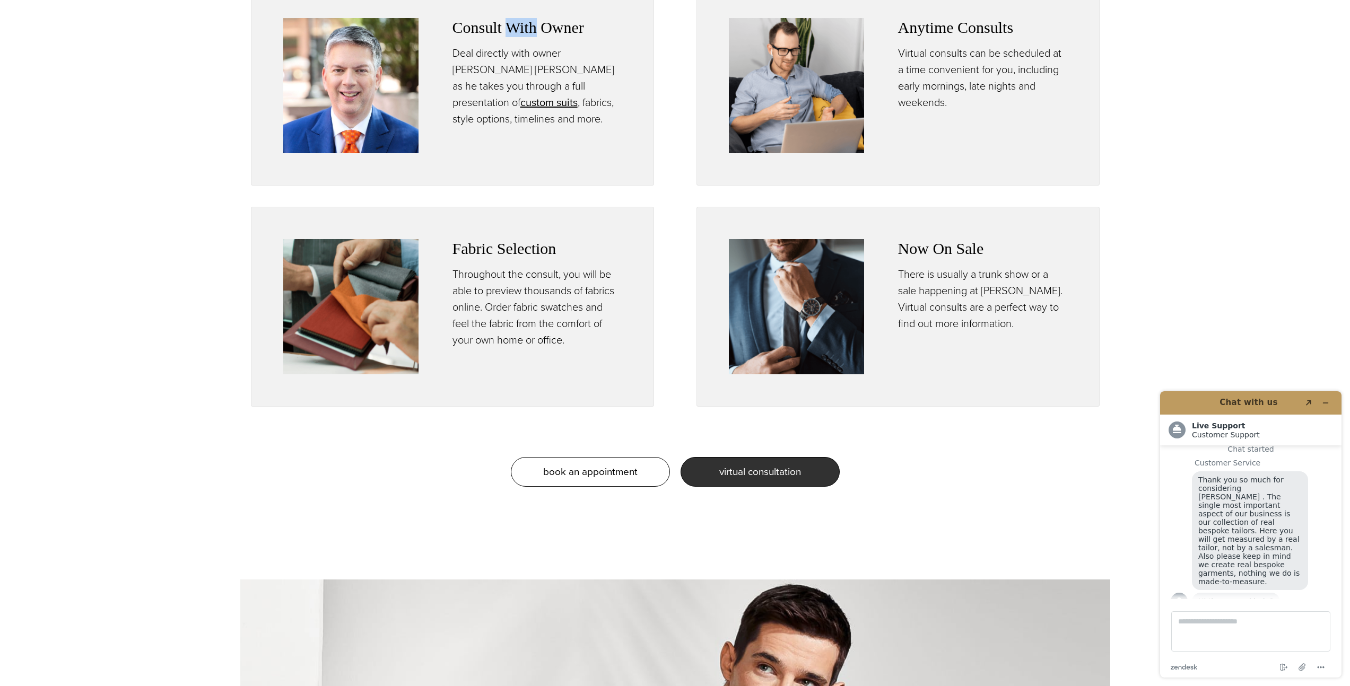
scroll to position [895, 0]
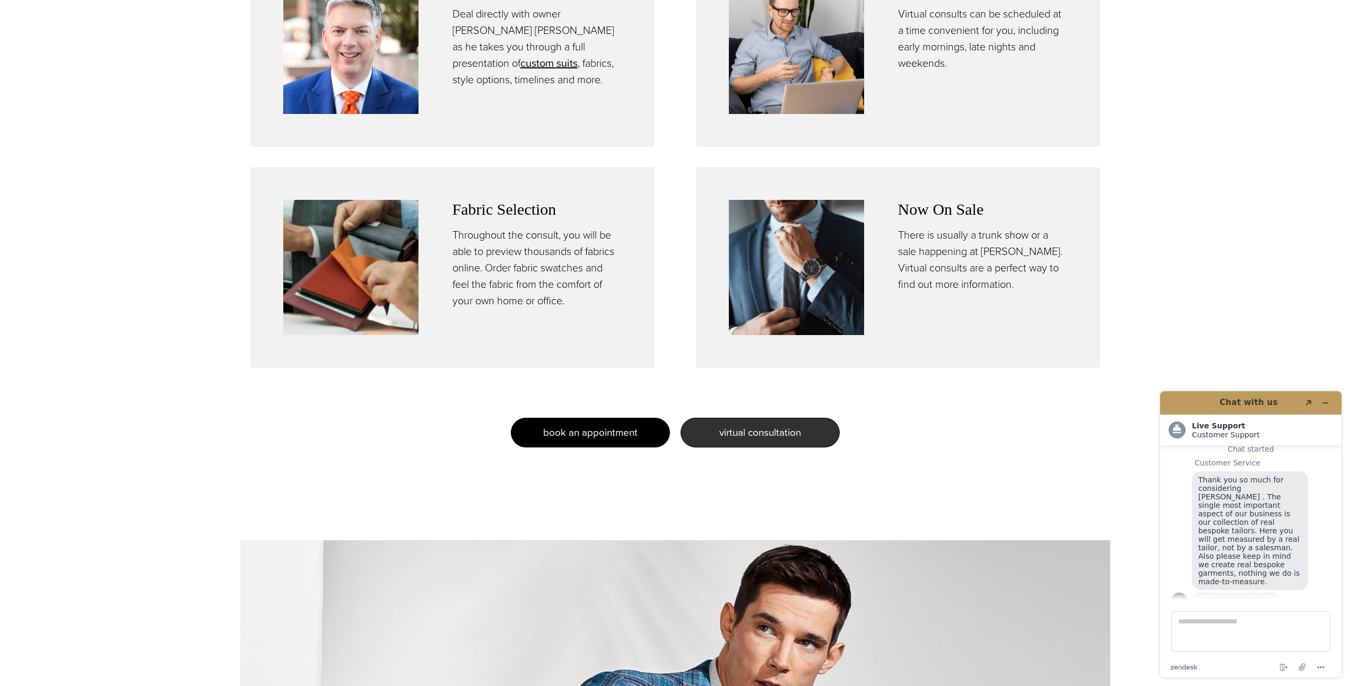
click at [623, 432] on span "book an appointment" at bounding box center [590, 432] width 94 height 15
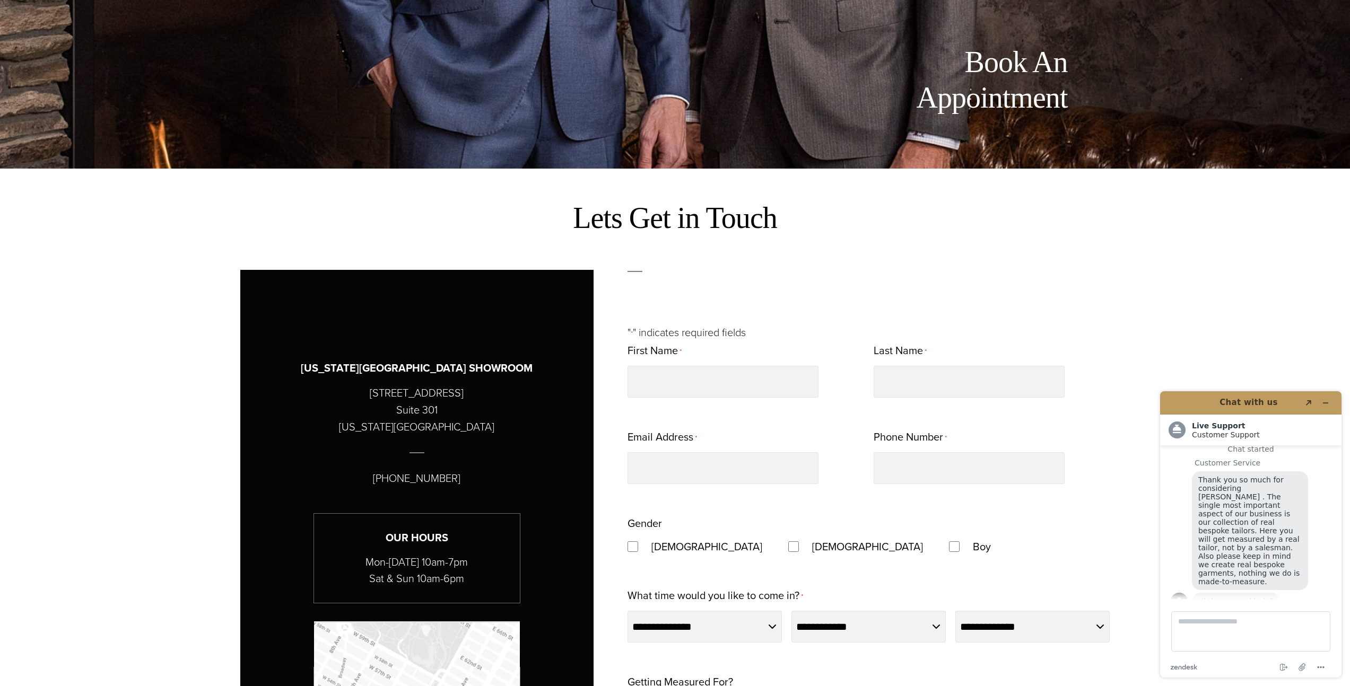
scroll to position [836, 0]
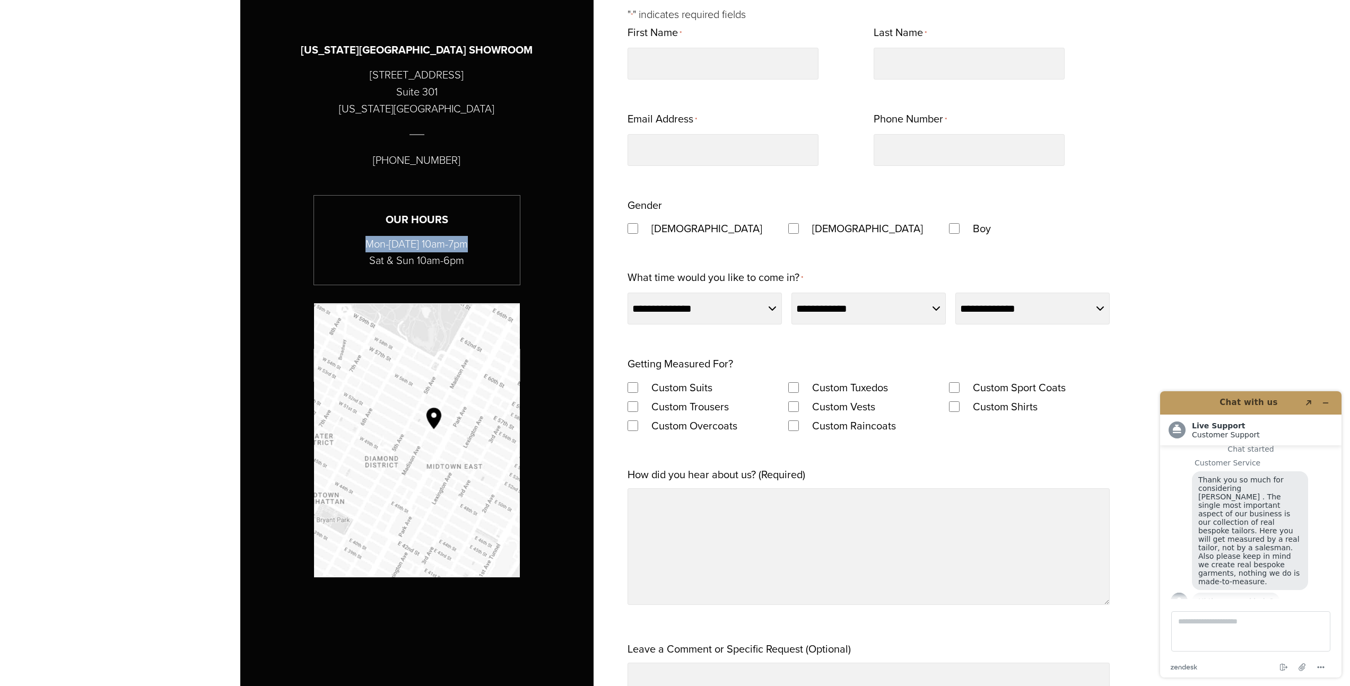
drag, startPoint x: 487, startPoint y: 245, endPoint x: 344, endPoint y: 245, distance: 143.7
click at [344, 245] on p "Mon-[DATE] 10am-7pm Sat & Sun 10am-6pm" at bounding box center [417, 252] width 206 height 33
click at [346, 239] on p "Mon-[DATE] 10am-7pm Sat & Sun 10am-6pm" at bounding box center [417, 252] width 206 height 33
click at [465, 239] on p "Mon-[DATE] 10am-7pm Sat & Sun 10am-6pm" at bounding box center [417, 252] width 206 height 33
drag, startPoint x: 406, startPoint y: 161, endPoint x: 460, endPoint y: 156, distance: 53.7
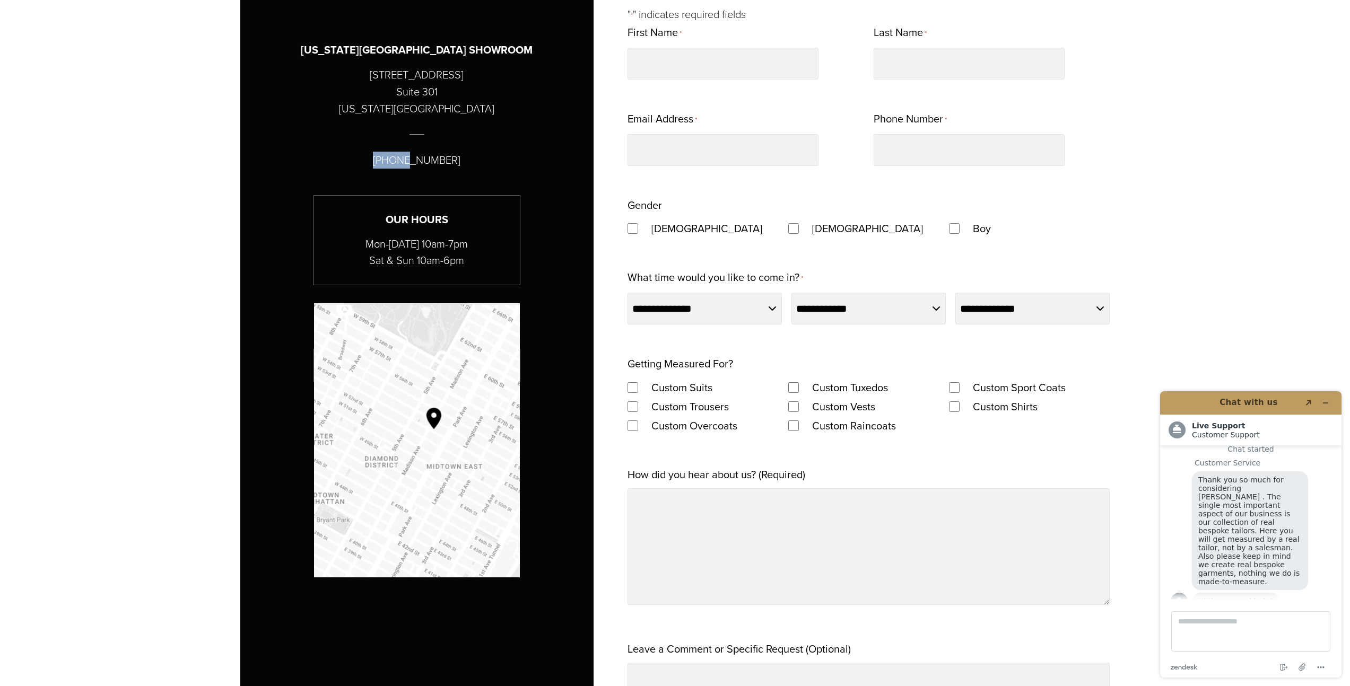
click at [460, 156] on div "[US_STATE][GEOGRAPHIC_DATA] SHOWROOM [STREET_ADDRESS][US_STATE] [PHONE_NUMBER] …" at bounding box center [417, 208] width 301 height 422
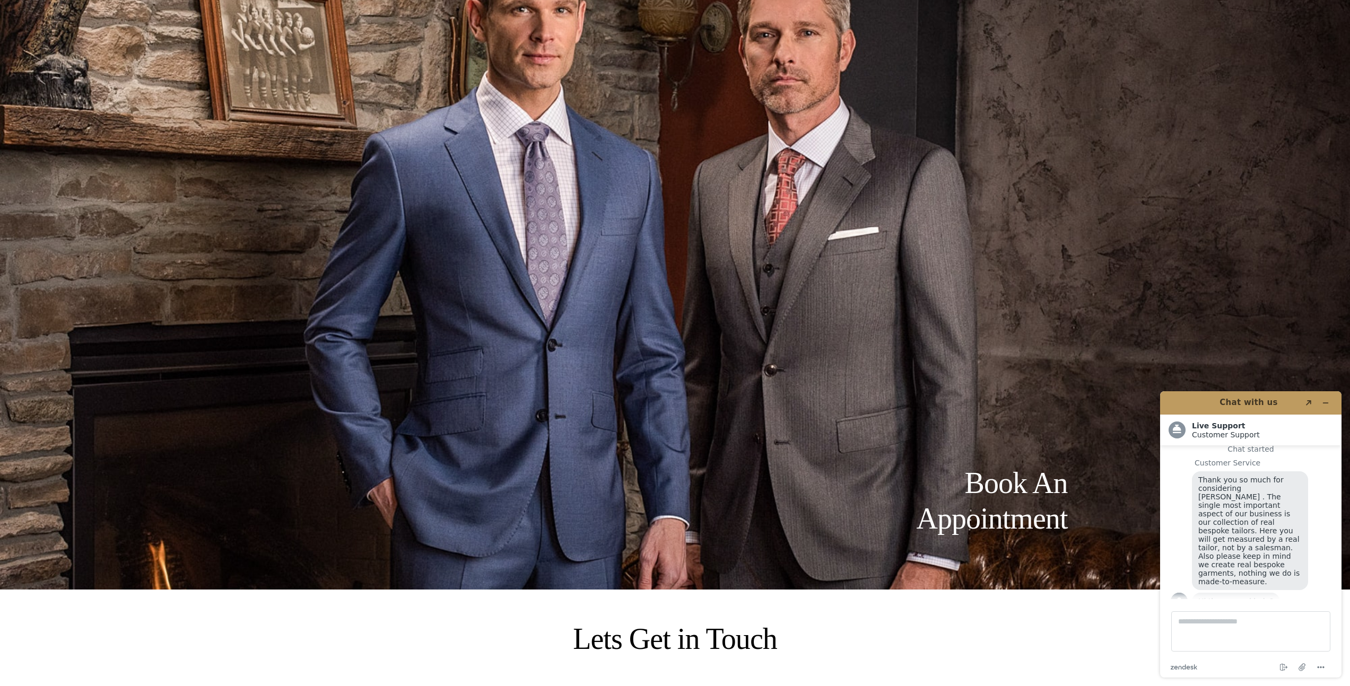
scroll to position [0, 0]
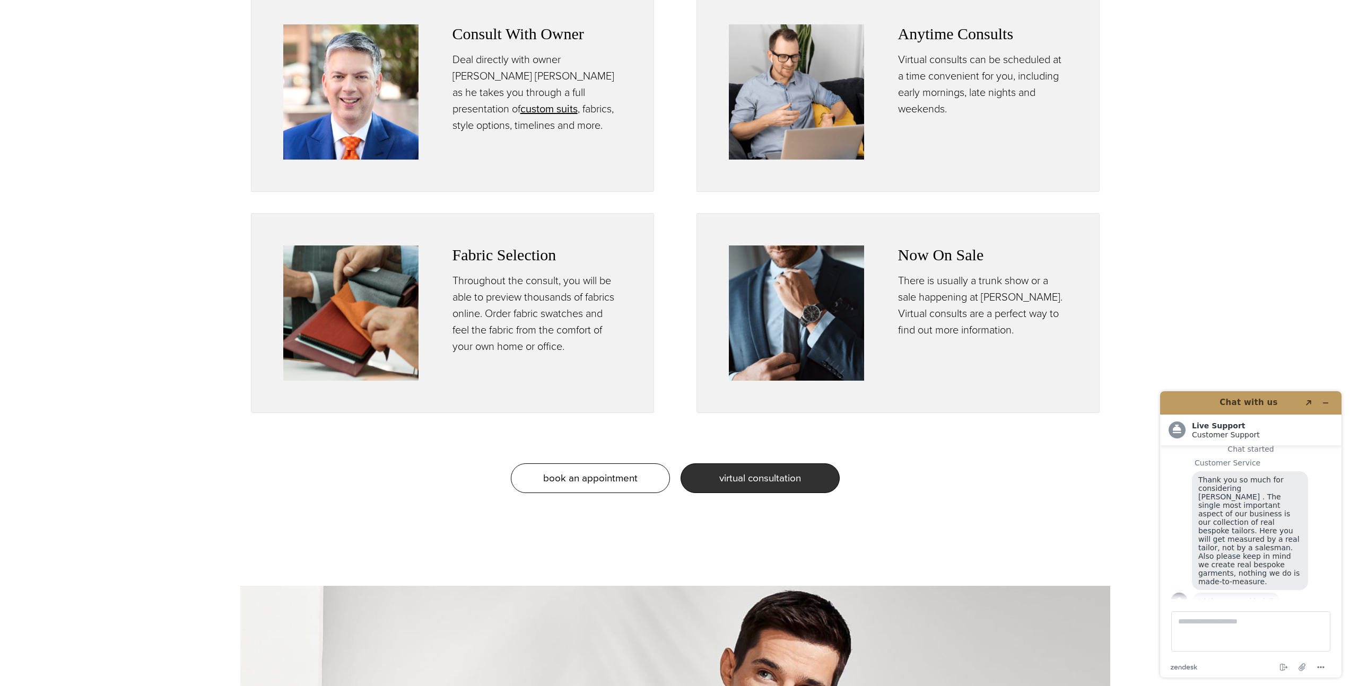
scroll to position [689, 0]
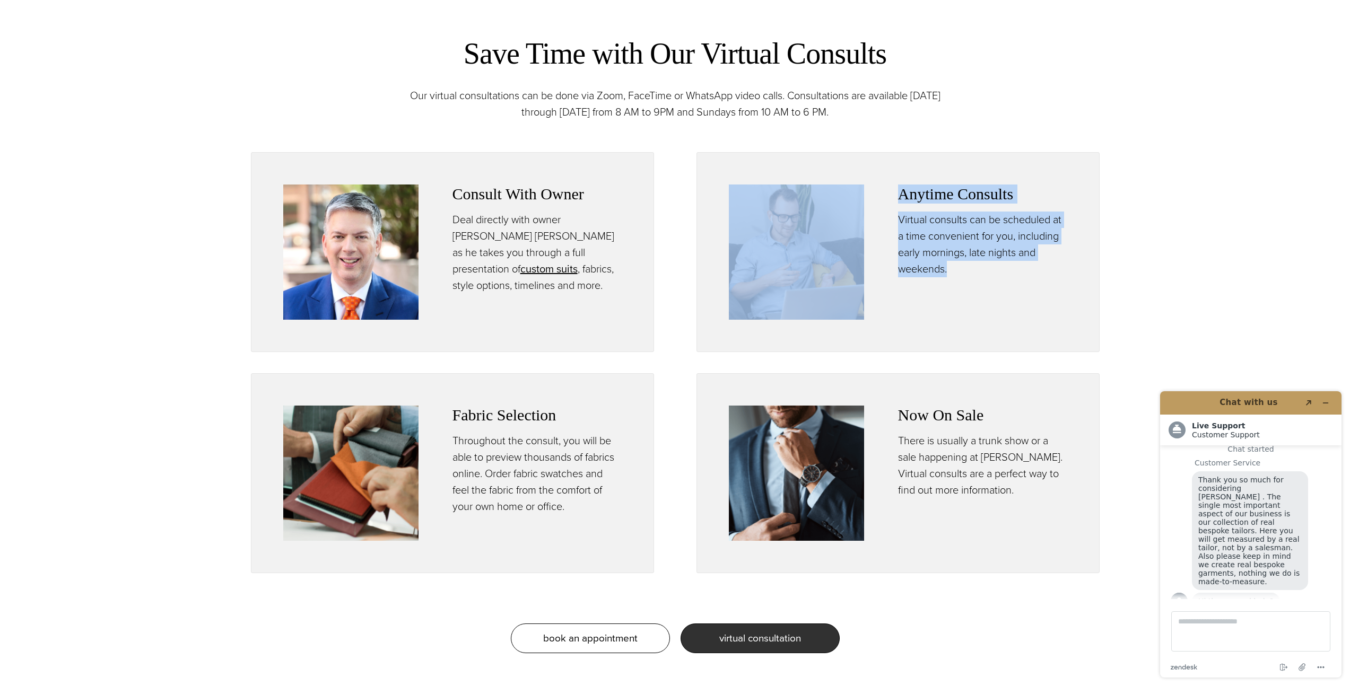
drag, startPoint x: 918, startPoint y: 241, endPoint x: 872, endPoint y: 222, distance: 49.0
click at [872, 222] on div "Anytime Consults Virtual consults can be scheduled at a time convenient for you…" at bounding box center [898, 252] width 338 height 135
click at [925, 216] on p "Virtual consults can be scheduled at a time convenient for you, including early…" at bounding box center [982, 245] width 169 height 66
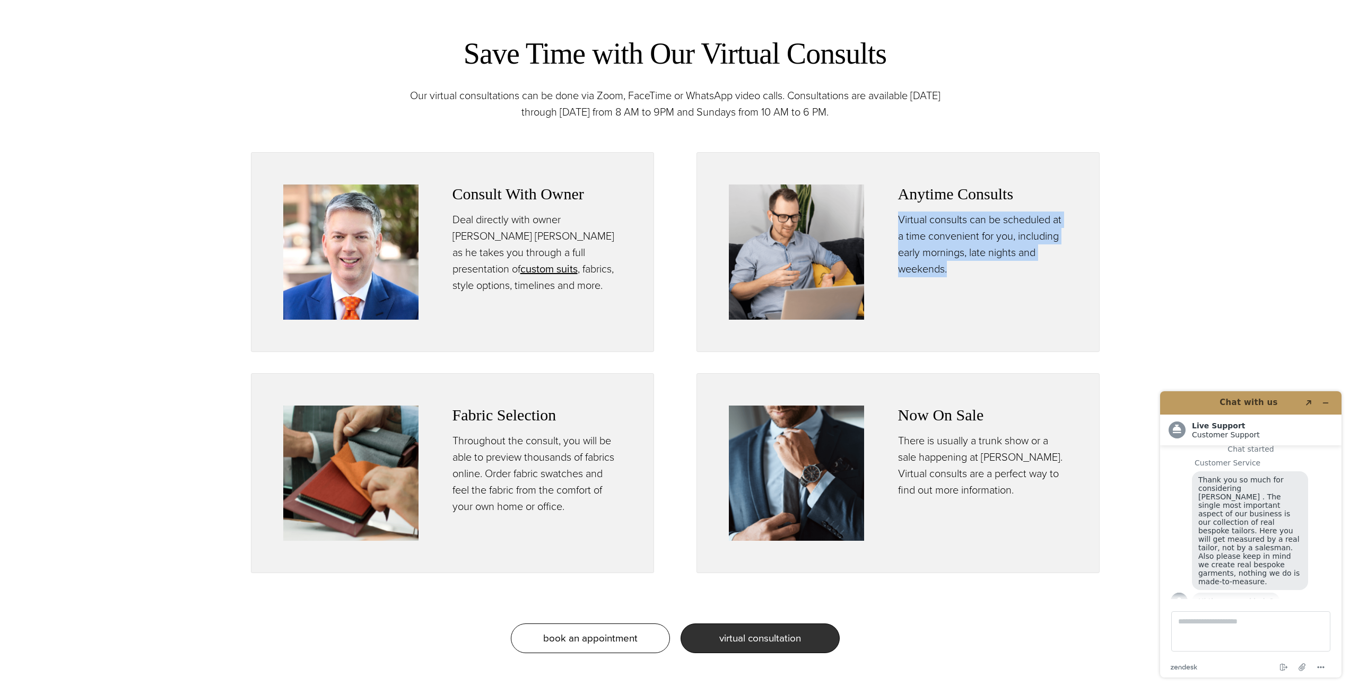
drag, startPoint x: 903, startPoint y: 226, endPoint x: 971, endPoint y: 282, distance: 87.1
click at [971, 282] on div "Anytime Consults Virtual consults can be scheduled at a time convenient for you…" at bounding box center [982, 252] width 169 height 135
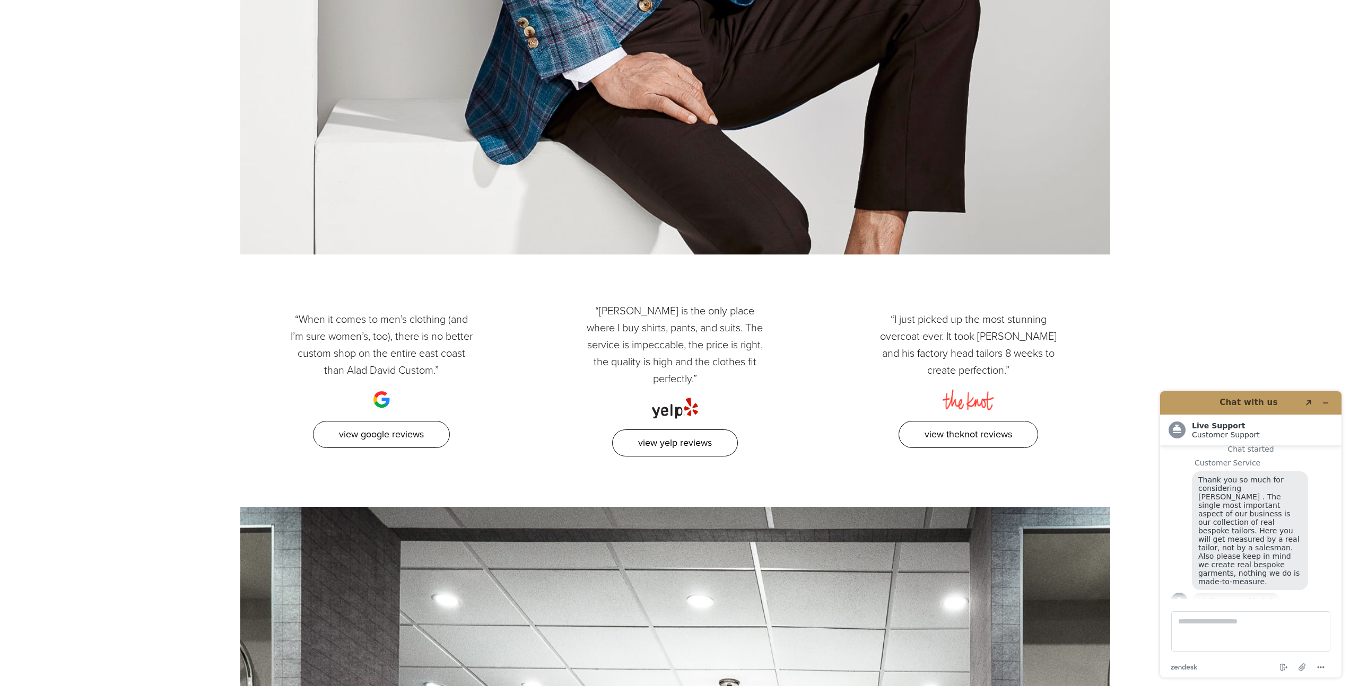
scroll to position [1871, 0]
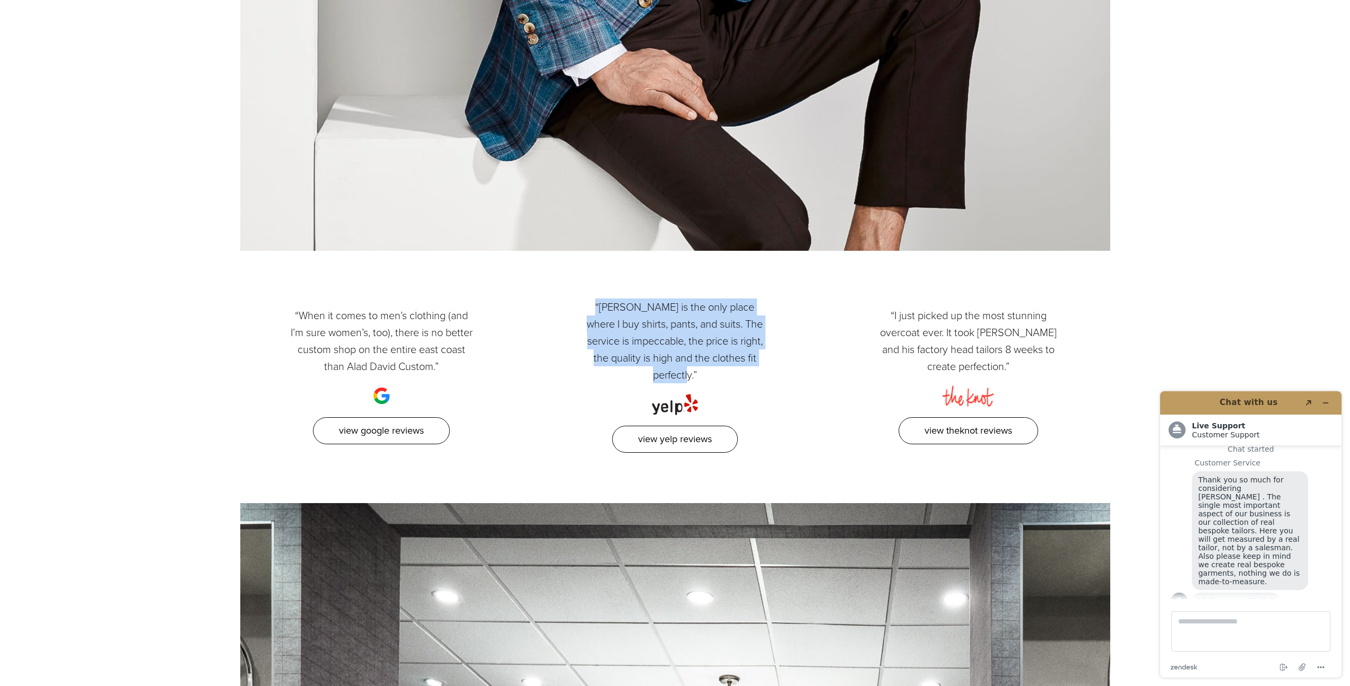
drag, startPoint x: 574, startPoint y: 304, endPoint x: 773, endPoint y: 356, distance: 205.1
click at [773, 356] on div "“[PERSON_NAME] is the only place where I buy shirts, pants, and suits. The serv…" at bounding box center [674, 376] width 293 height 154
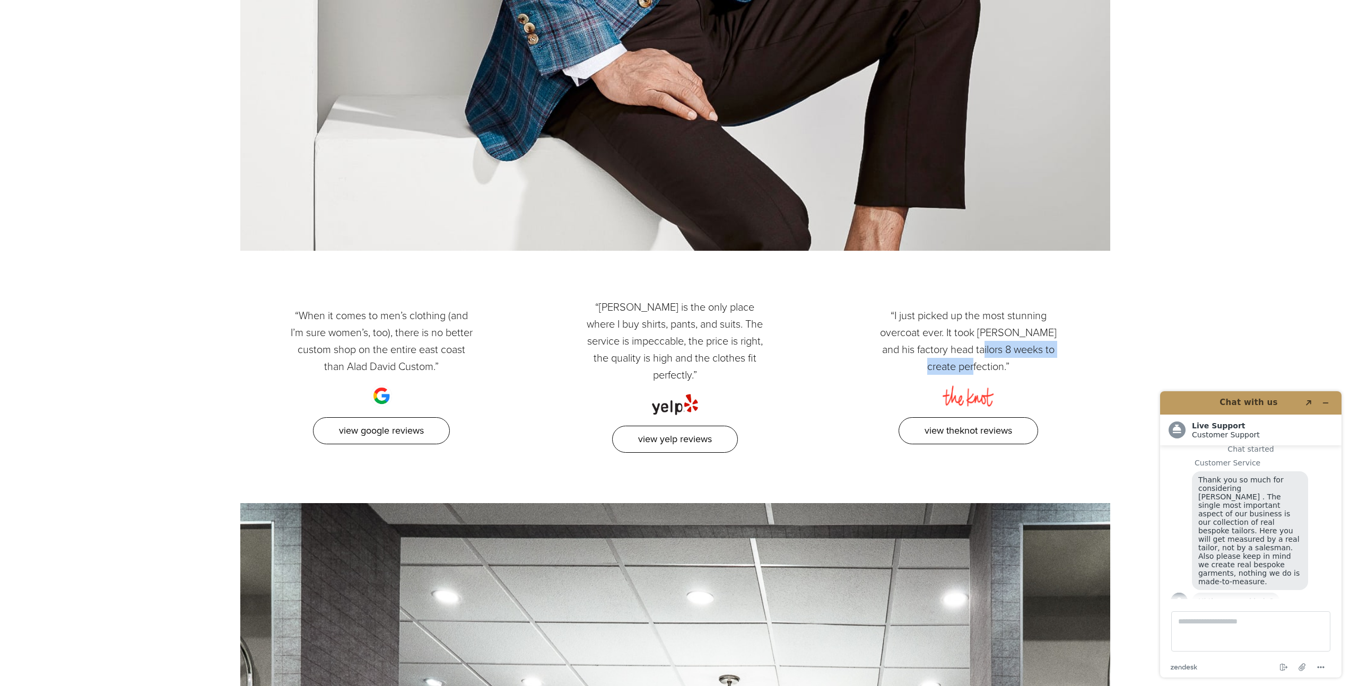
drag, startPoint x: 1020, startPoint y: 354, endPoint x: 987, endPoint y: 337, distance: 38.0
click at [987, 337] on p "“I just picked up the most stunning overcoat ever. It took [PERSON_NAME] and hi…" at bounding box center [969, 341] width 186 height 68
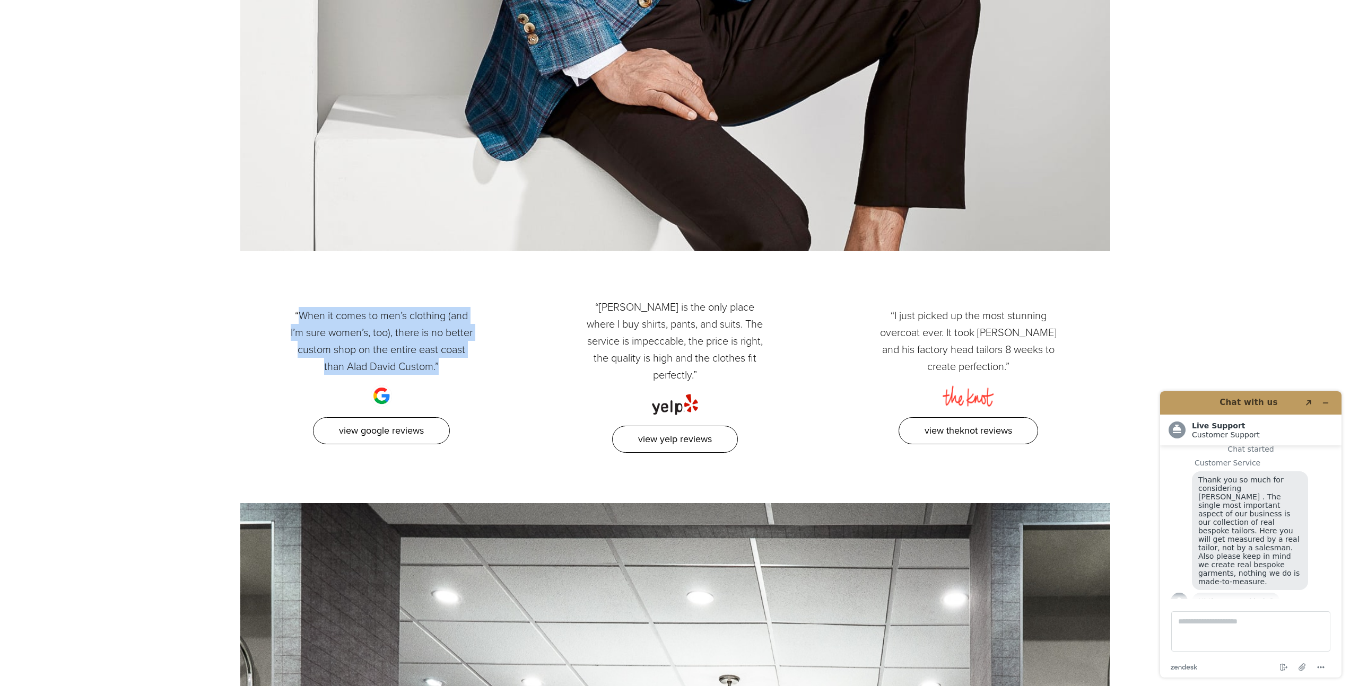
drag, startPoint x: 301, startPoint y: 308, endPoint x: 470, endPoint y: 359, distance: 176.2
click at [470, 359] on p "“When it comes to men’s clothing (and I’m sure women’s, too), there is no bette…" at bounding box center [382, 341] width 186 height 68
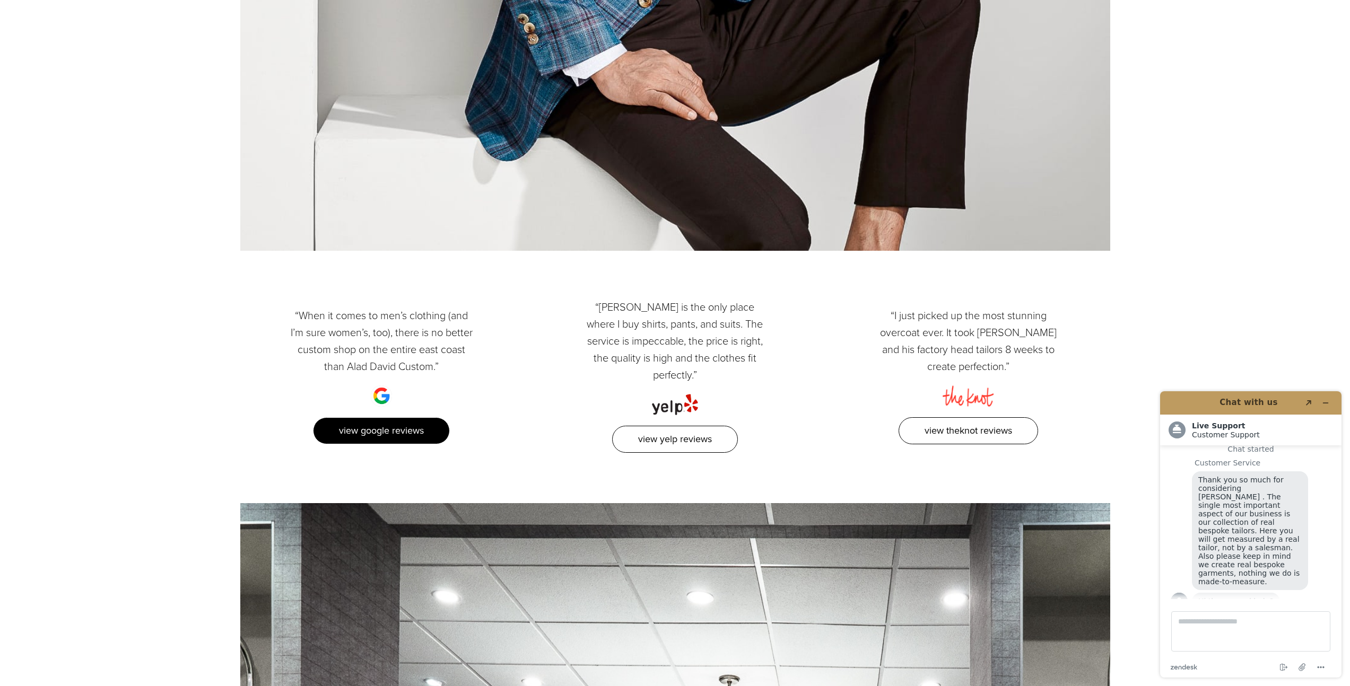
click at [406, 427] on link "View Google Reviews" at bounding box center [381, 430] width 137 height 27
